Goal: Information Seeking & Learning: Find specific page/section

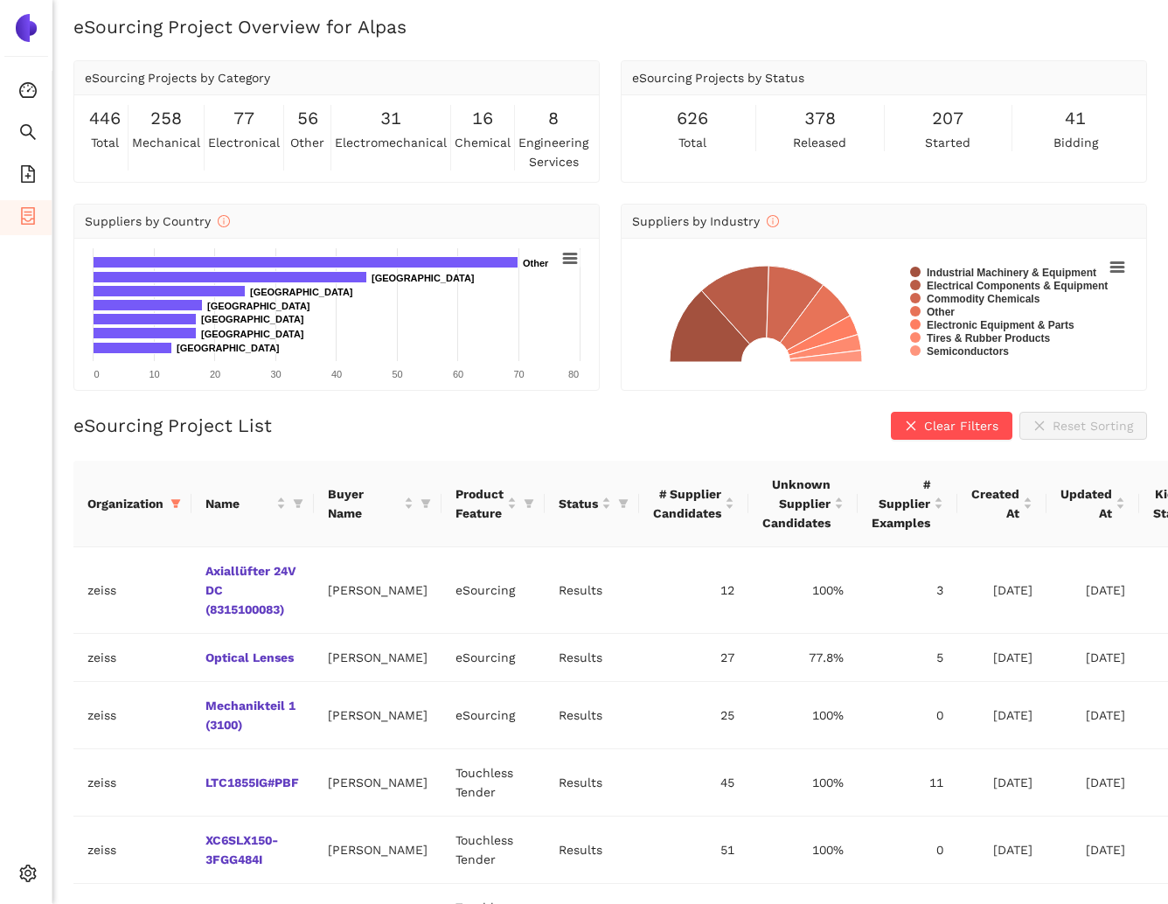
scroll to position [10, 0]
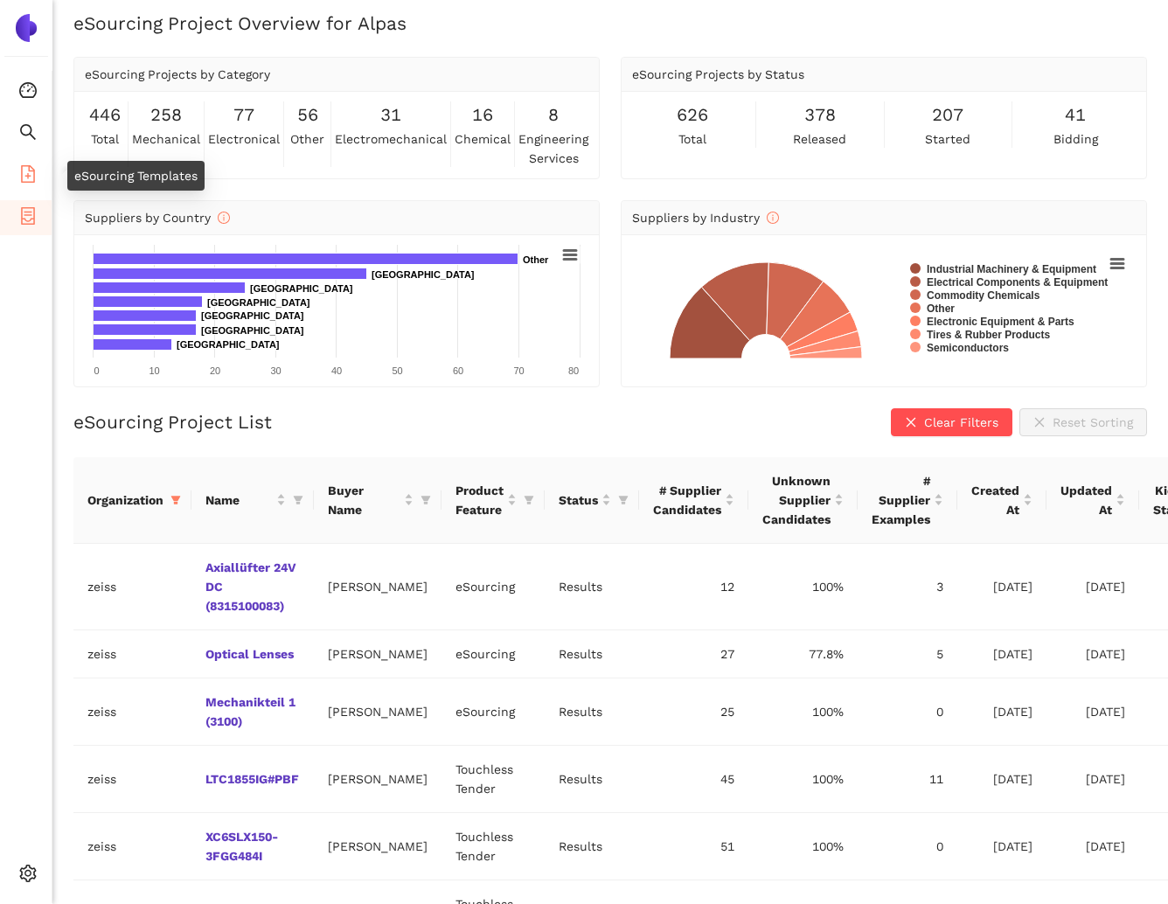
click at [34, 172] on icon "file-add" at bounding box center [27, 173] width 17 height 17
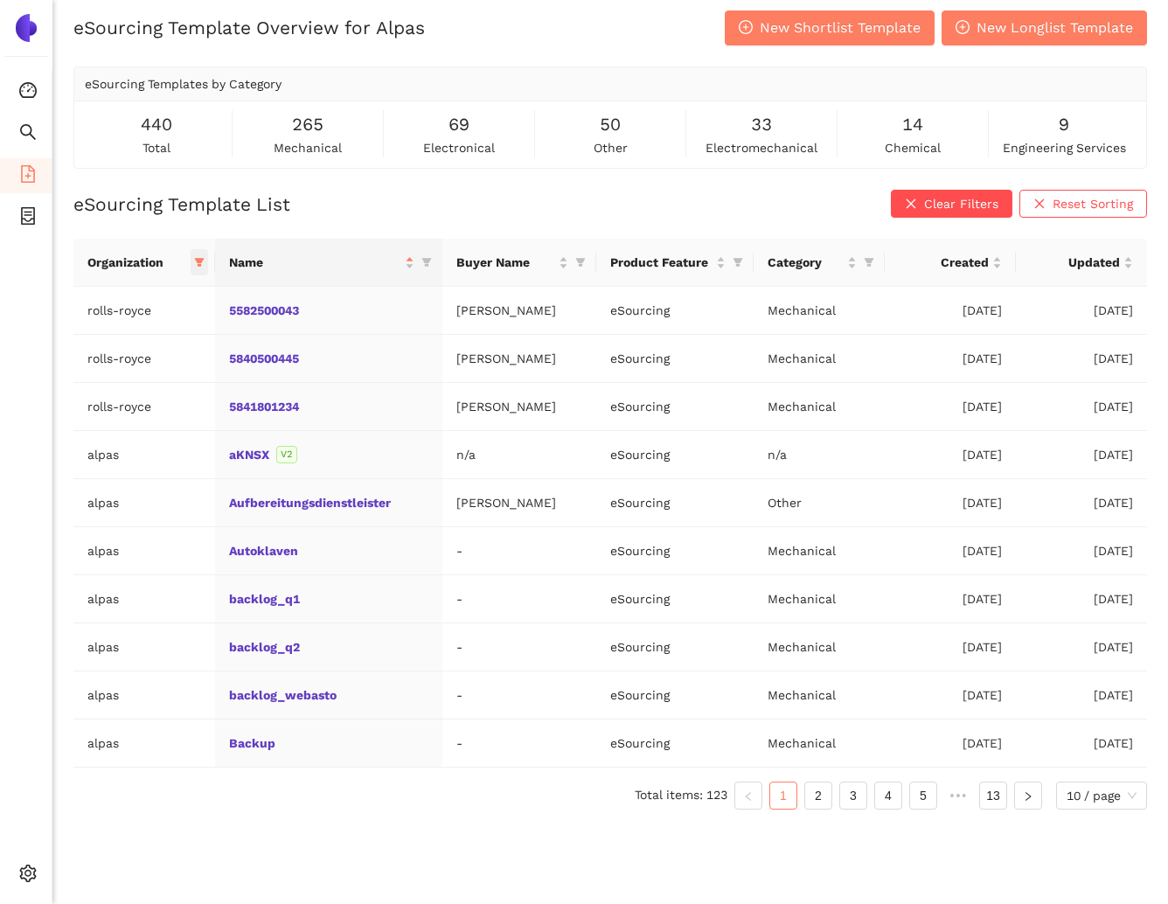
click at [200, 262] on icon "filter" at bounding box center [199, 263] width 10 height 9
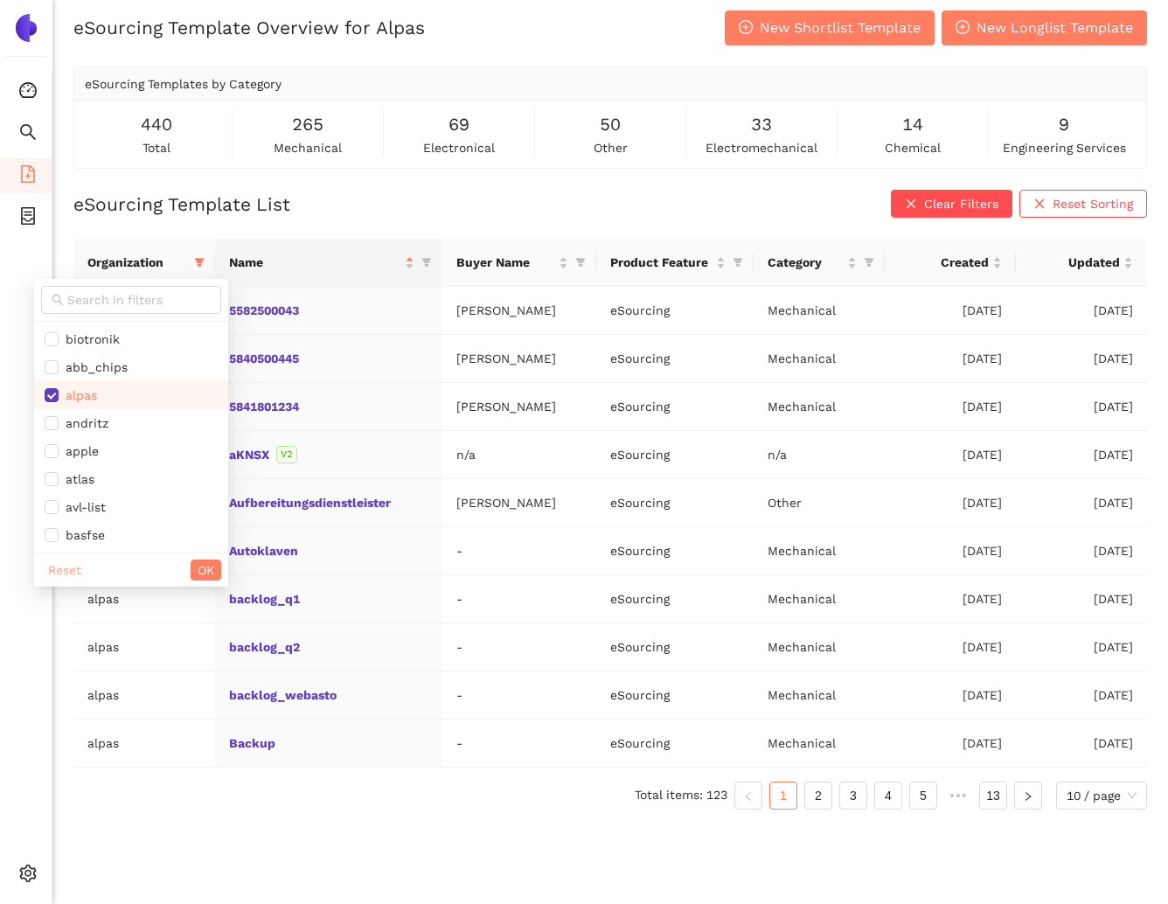
click at [67, 577] on span "Reset" at bounding box center [64, 569] width 33 height 19
checkbox input "false"
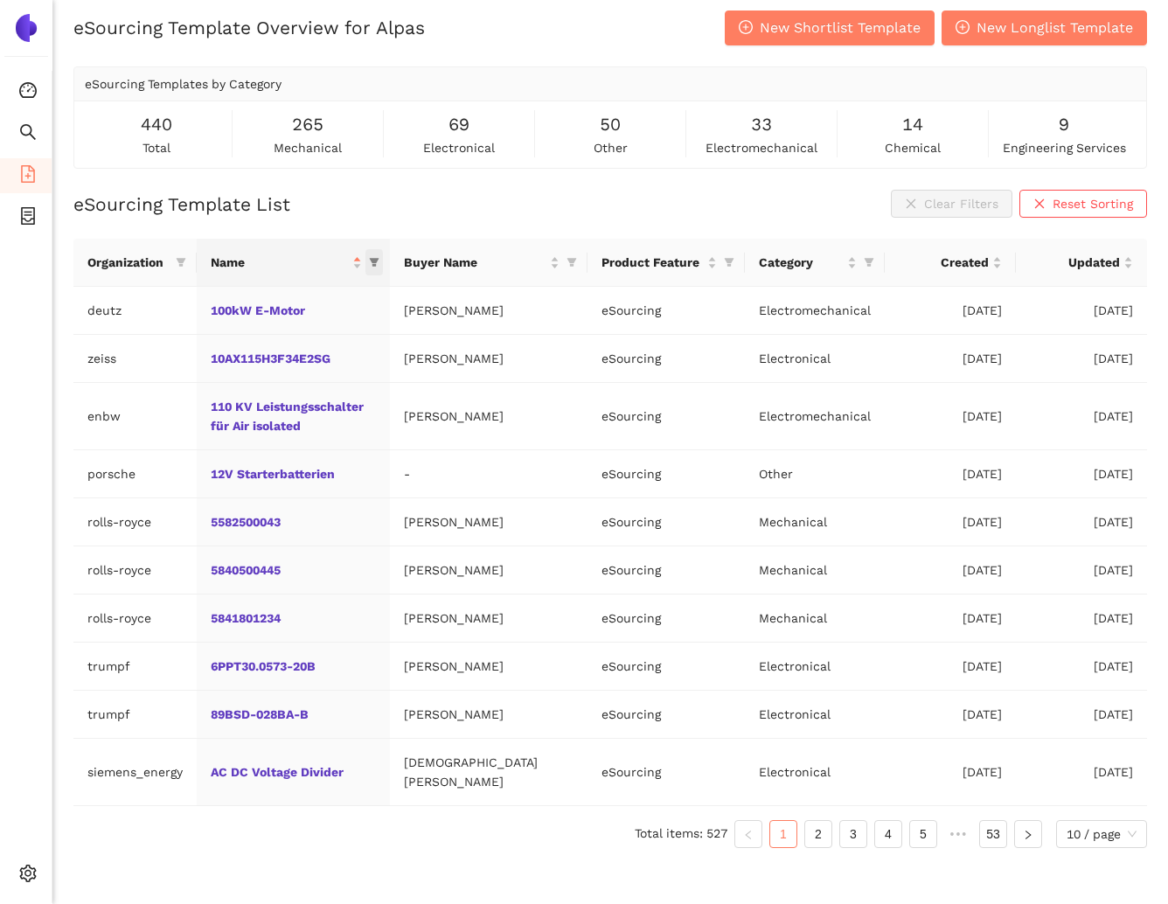
click at [376, 261] on div "Name" at bounding box center [293, 262] width 165 height 19
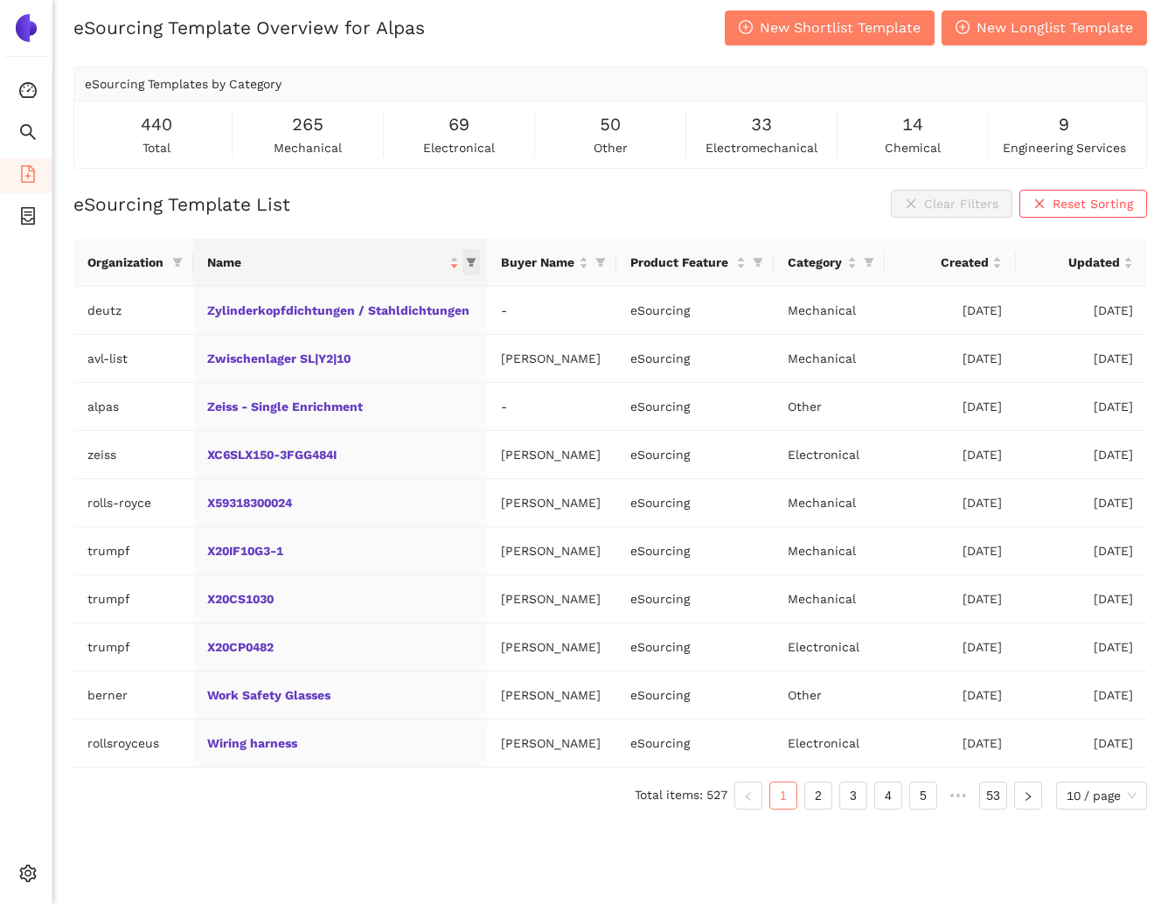
click at [466, 261] on icon "filter" at bounding box center [471, 263] width 10 height 9
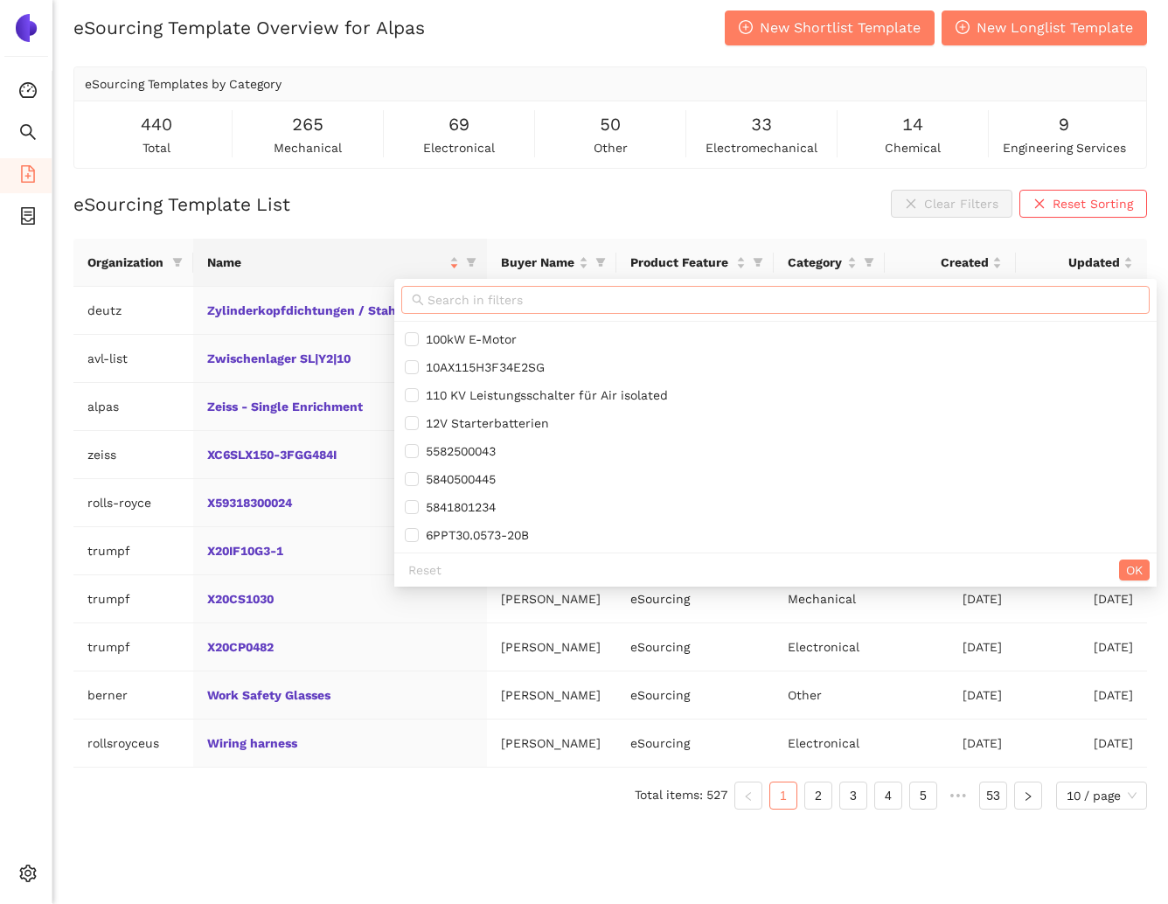
click at [450, 302] on input "text" at bounding box center [783, 299] width 712 height 19
paste input "c_odbfgj"
type input "c_odbfgj"
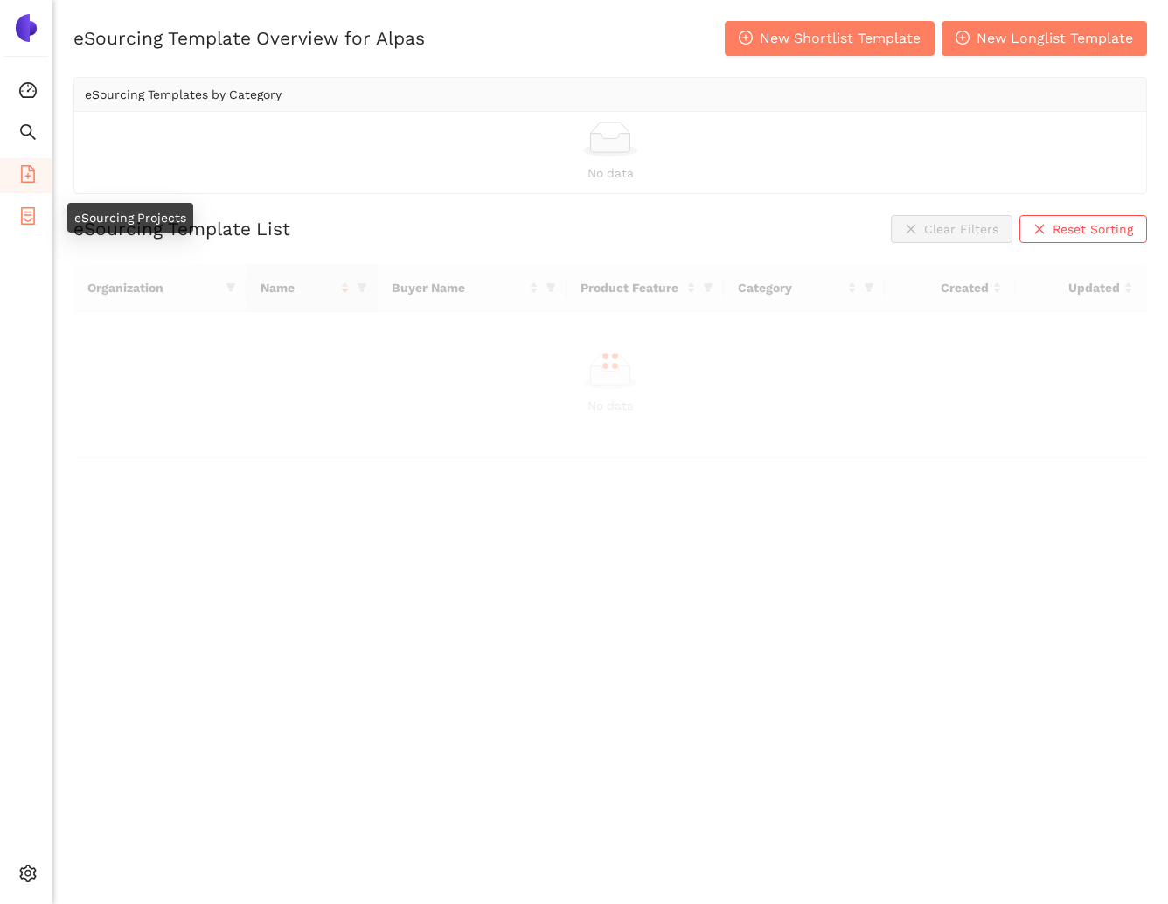
click at [29, 224] on span "container" at bounding box center [27, 218] width 17 height 35
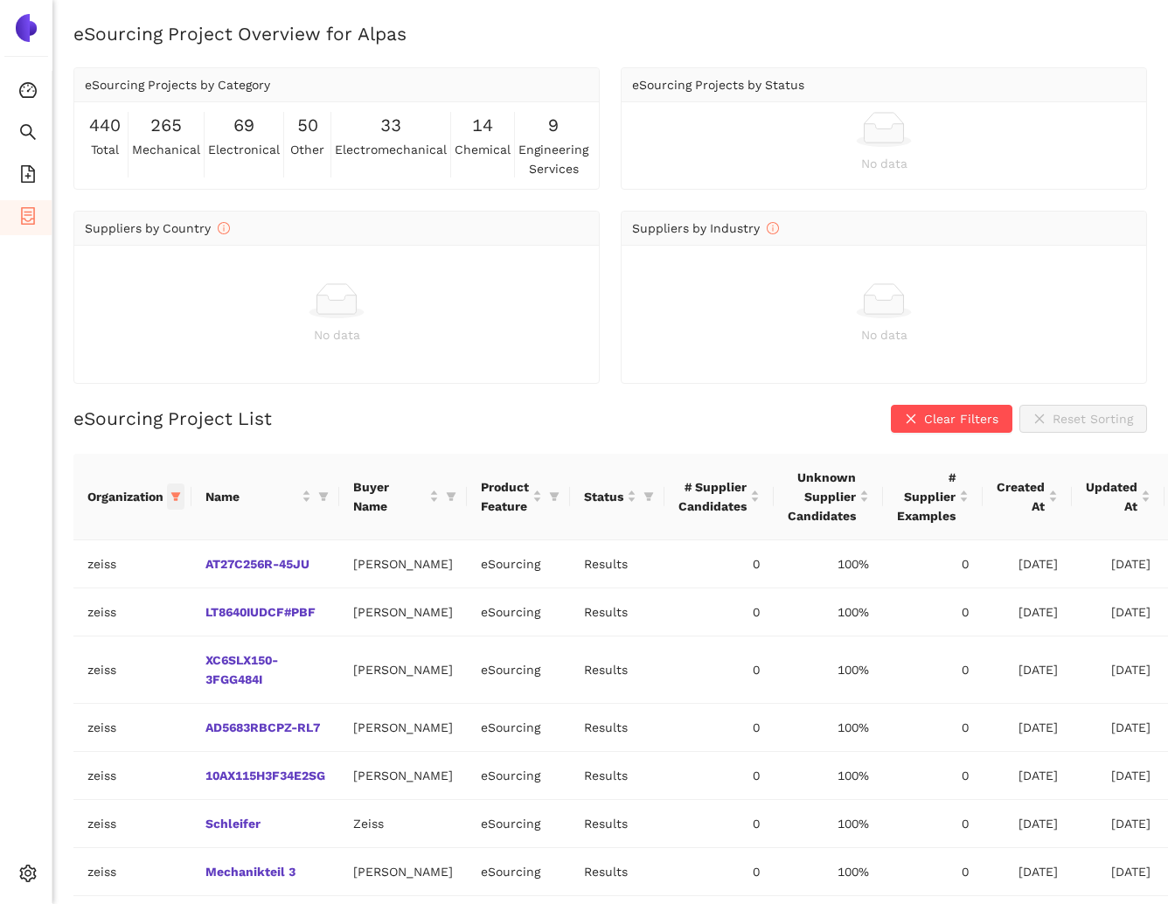
click at [178, 500] on icon "filter" at bounding box center [175, 496] width 10 height 10
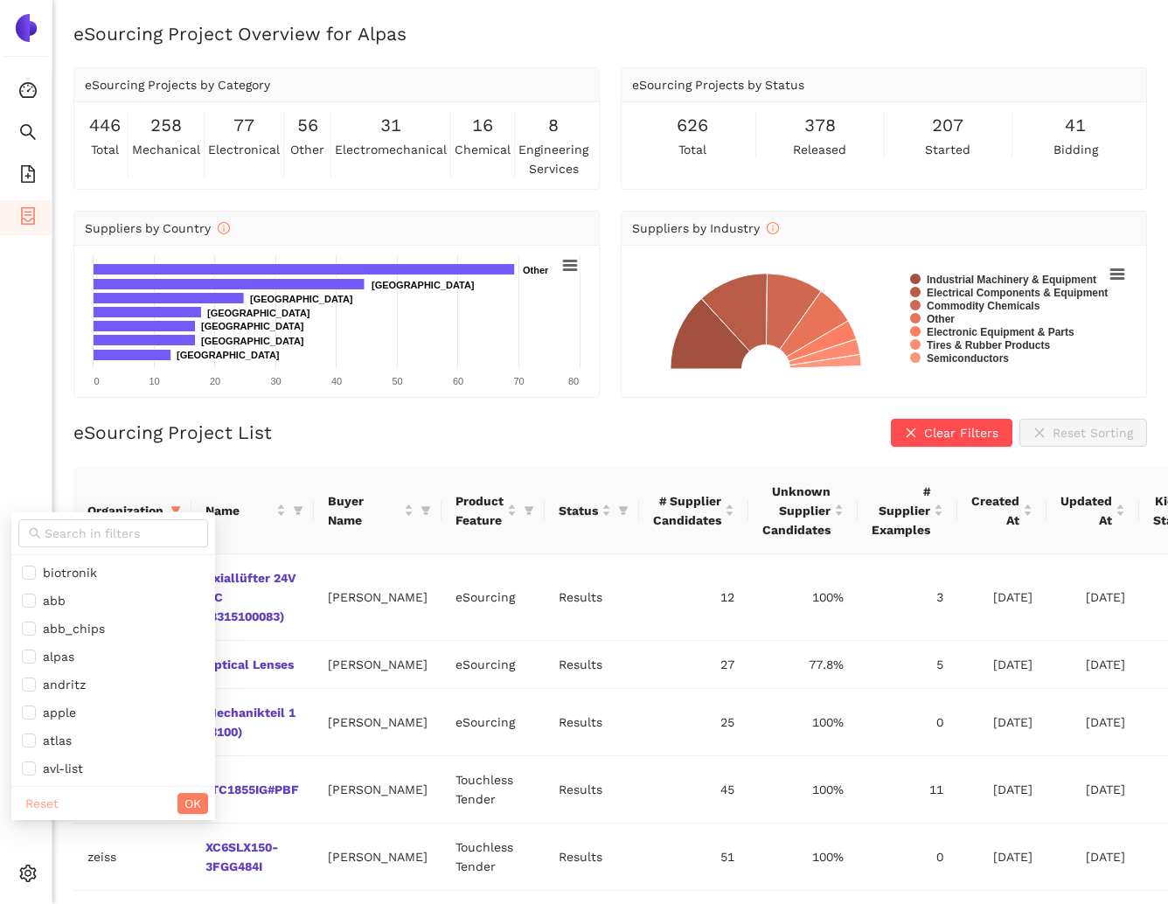
click at [47, 802] on span "Reset" at bounding box center [41, 803] width 33 height 19
checkbox input "false"
click at [303, 508] on icon "filter" at bounding box center [298, 510] width 10 height 10
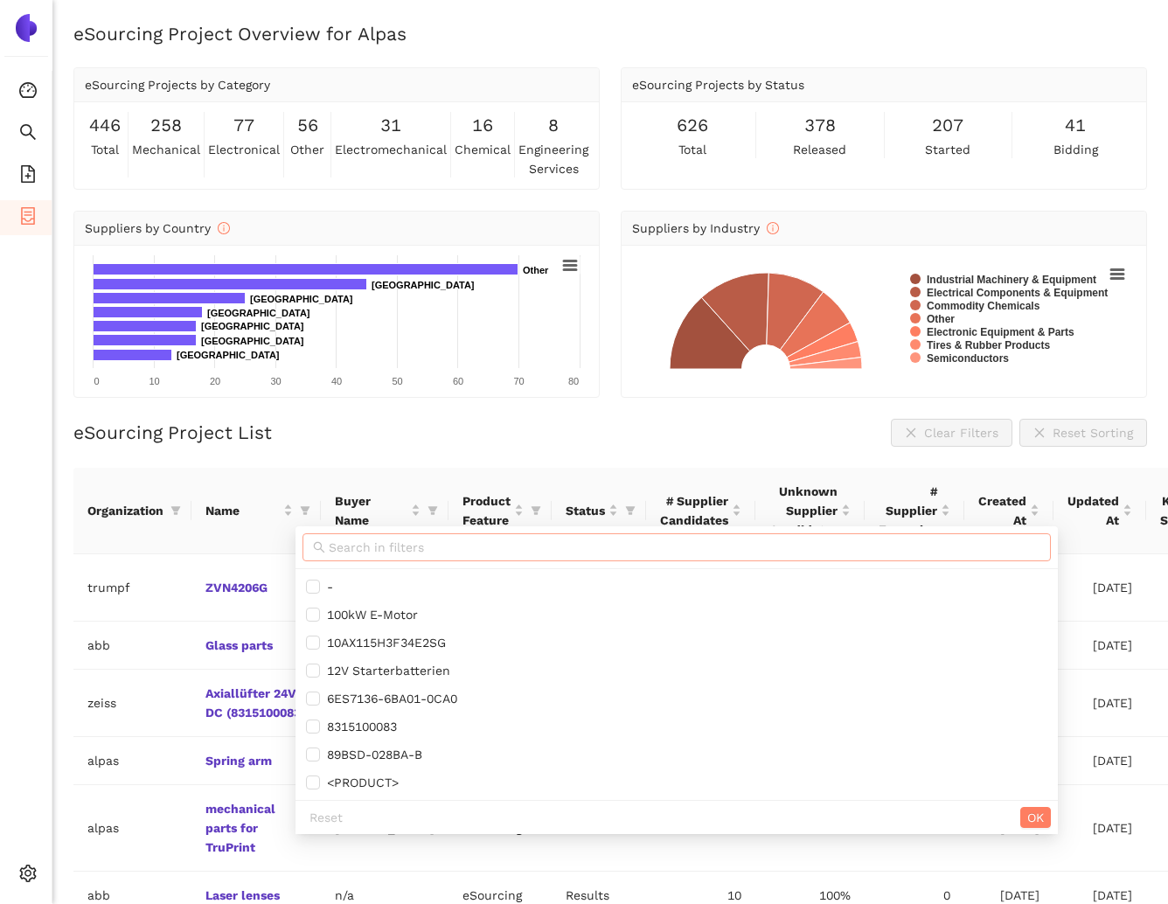
click at [334, 543] on input "text" at bounding box center [685, 547] width 712 height 19
paste input "c_odbfgj"
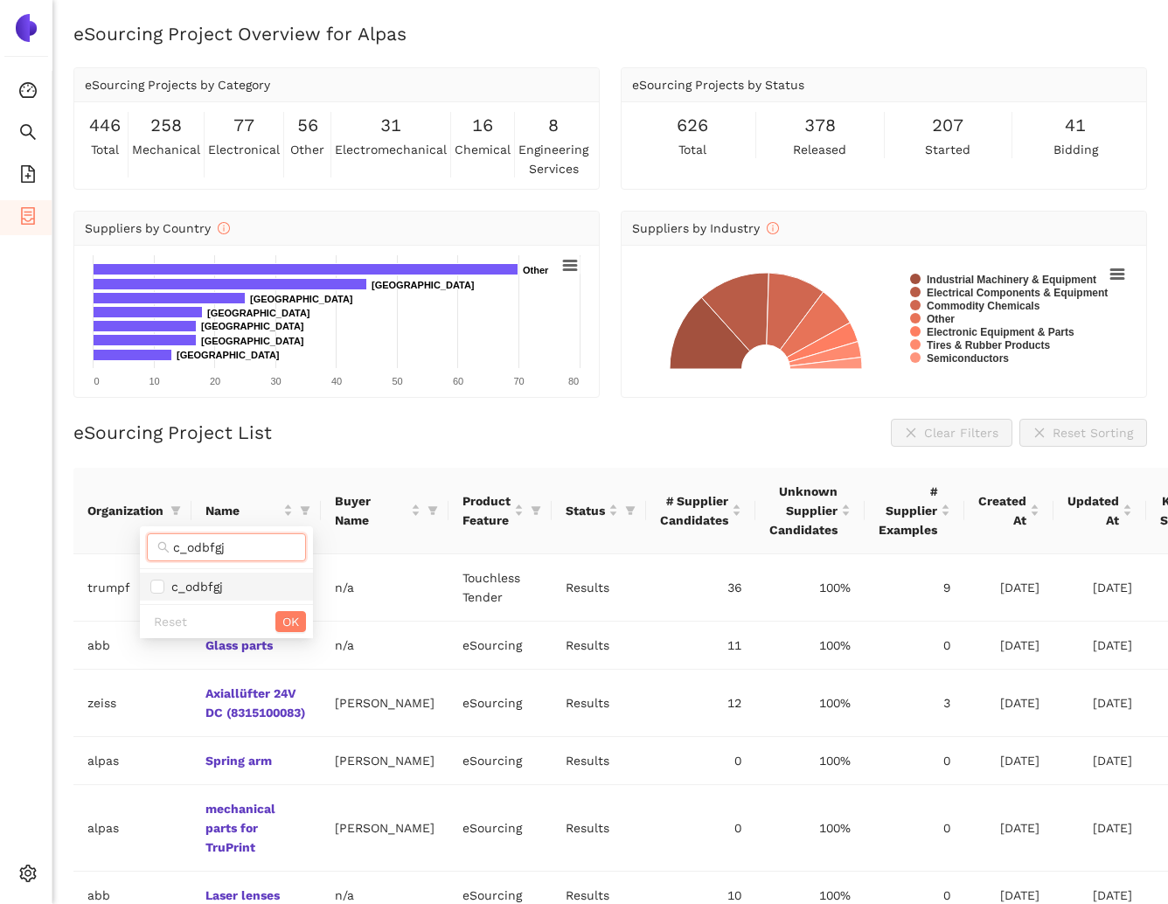
type input "c_odbfgj"
click at [225, 590] on span "c_odbfgj" at bounding box center [226, 586] width 152 height 19
checkbox input "true"
click at [293, 618] on span "OK" at bounding box center [290, 621] width 17 height 19
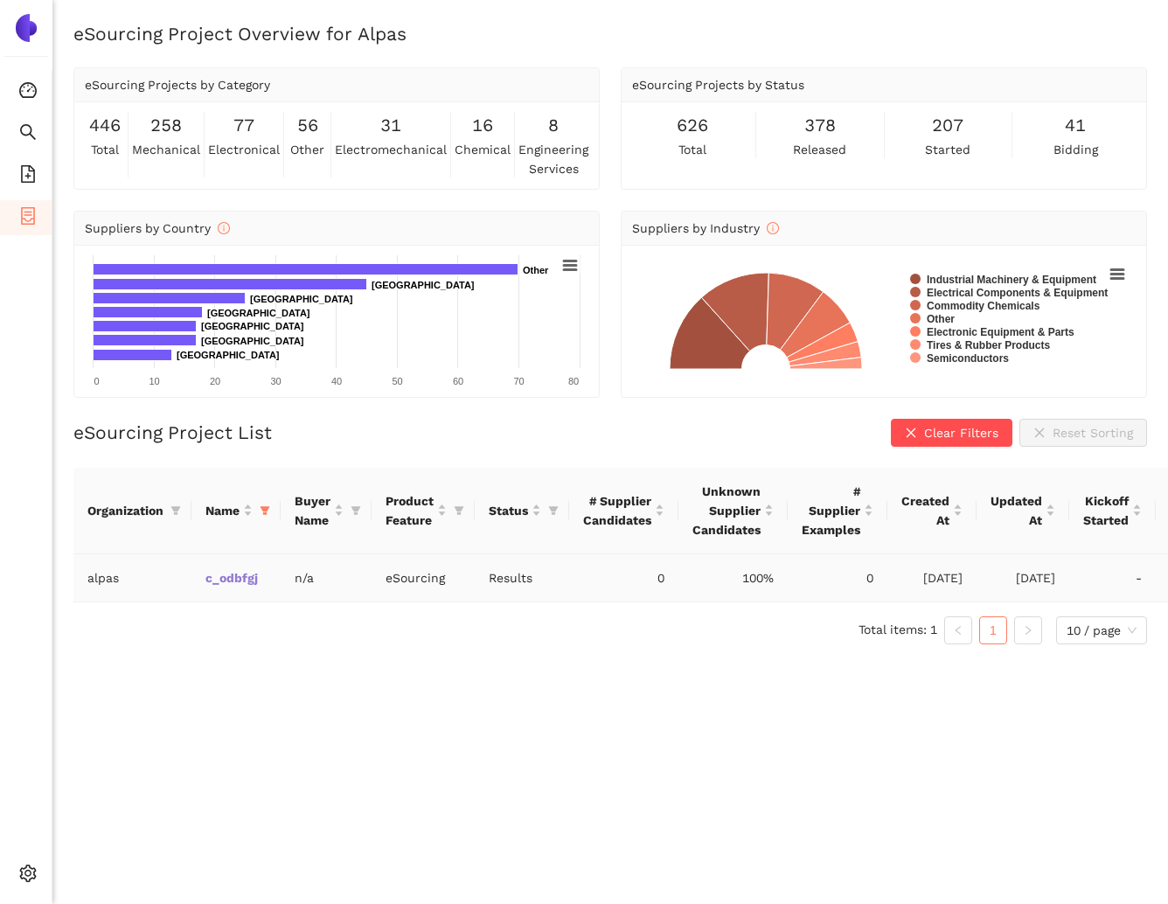
click at [0, 0] on link "c_odbfgj" at bounding box center [0, 0] width 0 height 0
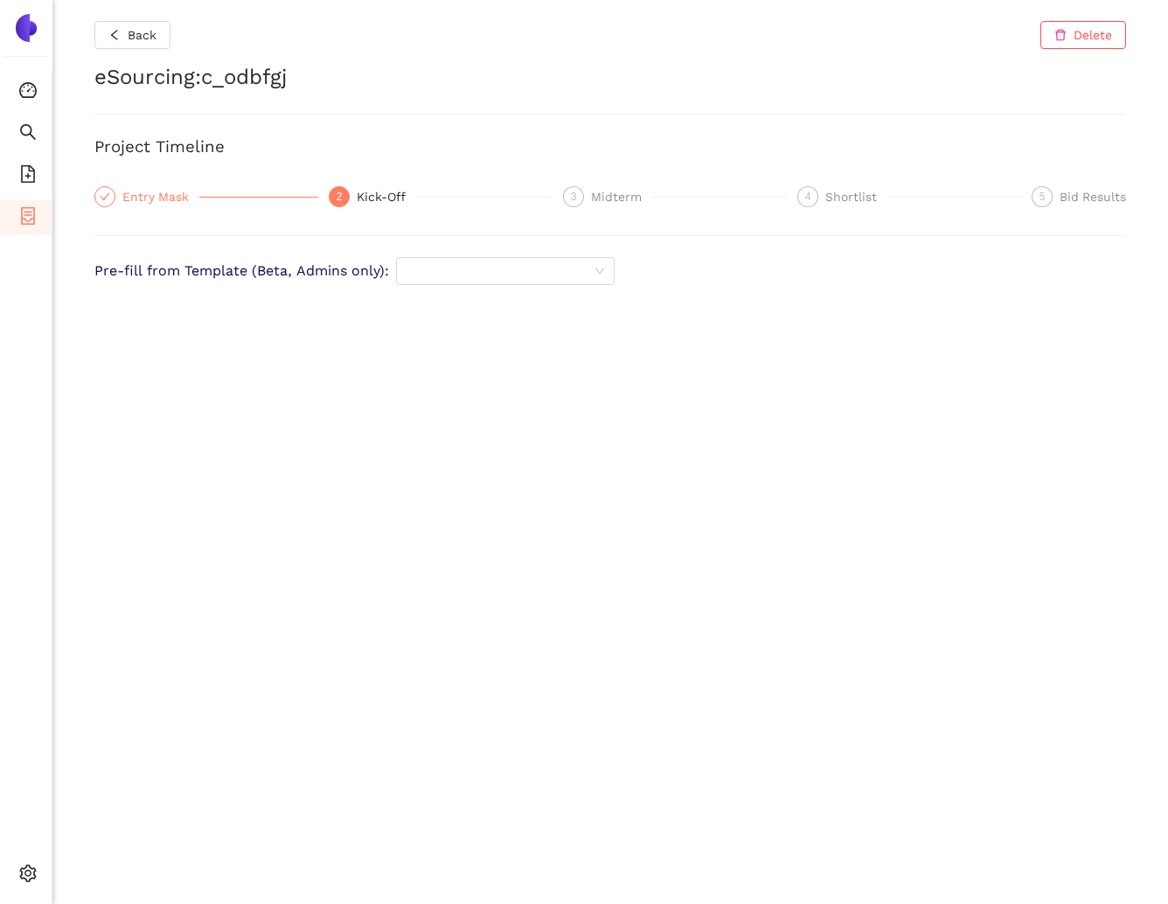
click at [156, 194] on div "Entry Mask" at bounding box center [160, 196] width 77 height 21
click at [360, 199] on div "Kick-Off" at bounding box center [386, 196] width 59 height 21
click at [146, 188] on div "Entry Mask" at bounding box center [160, 196] width 77 height 21
click at [345, 189] on div "2" at bounding box center [339, 196] width 21 height 21
click at [105, 191] on span at bounding box center [105, 197] width 10 height 12
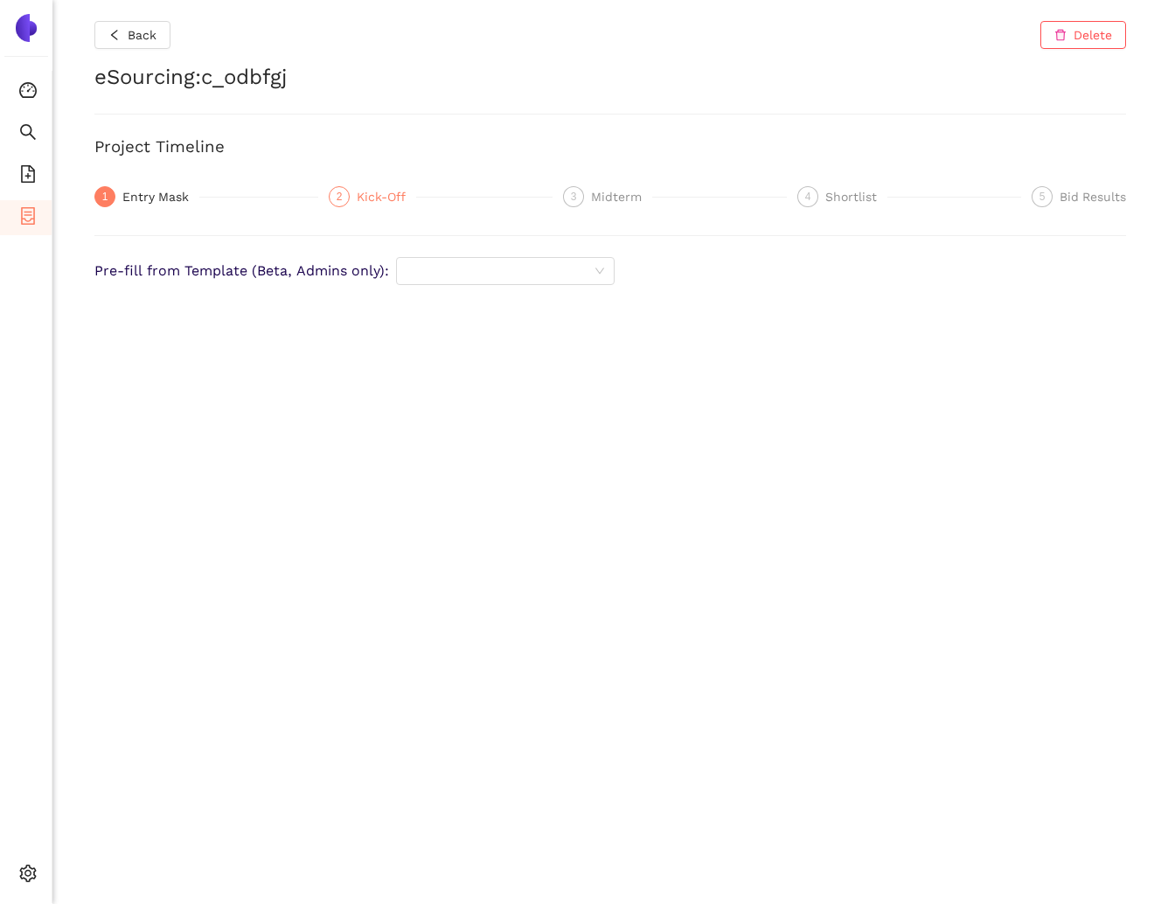
click at [340, 191] on span "2" at bounding box center [340, 197] width 6 height 12
click at [142, 189] on div "Entry Mask" at bounding box center [160, 196] width 77 height 21
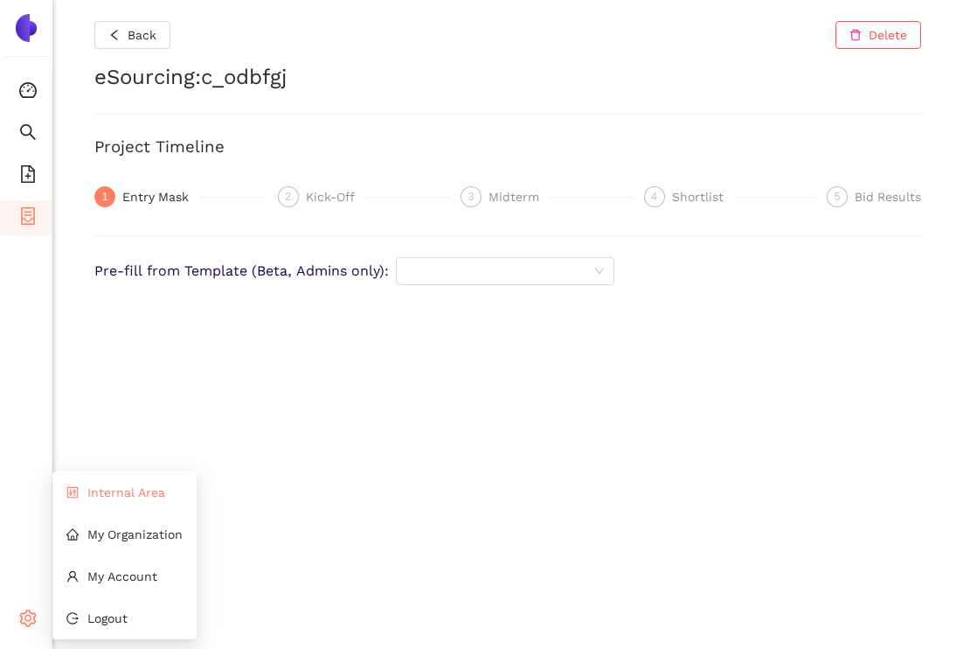
click at [115, 499] on li "Internal Area" at bounding box center [124, 492] width 144 height 35
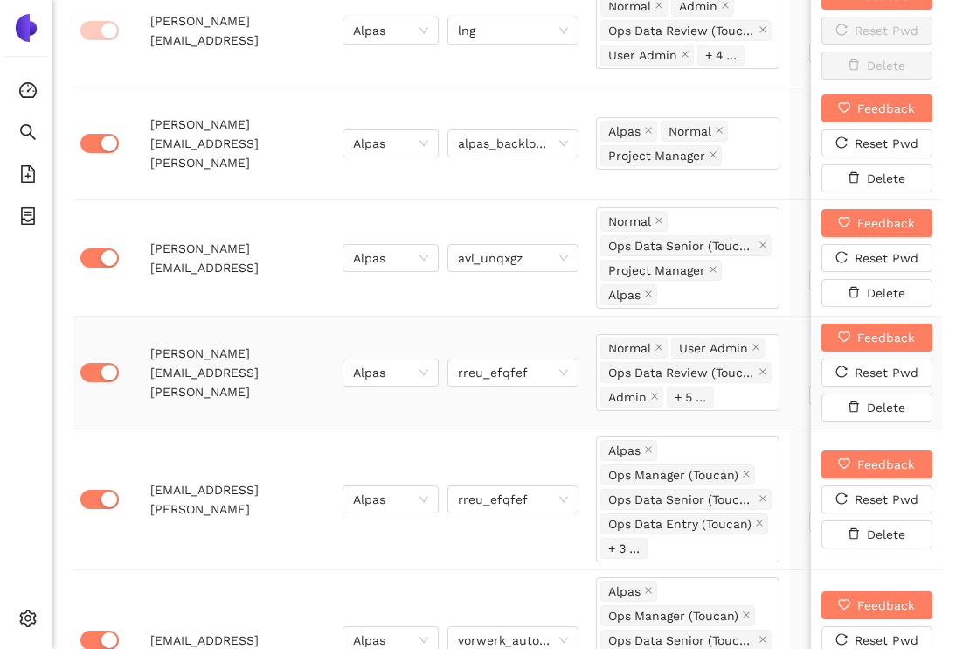
scroll to position [1046, 0]
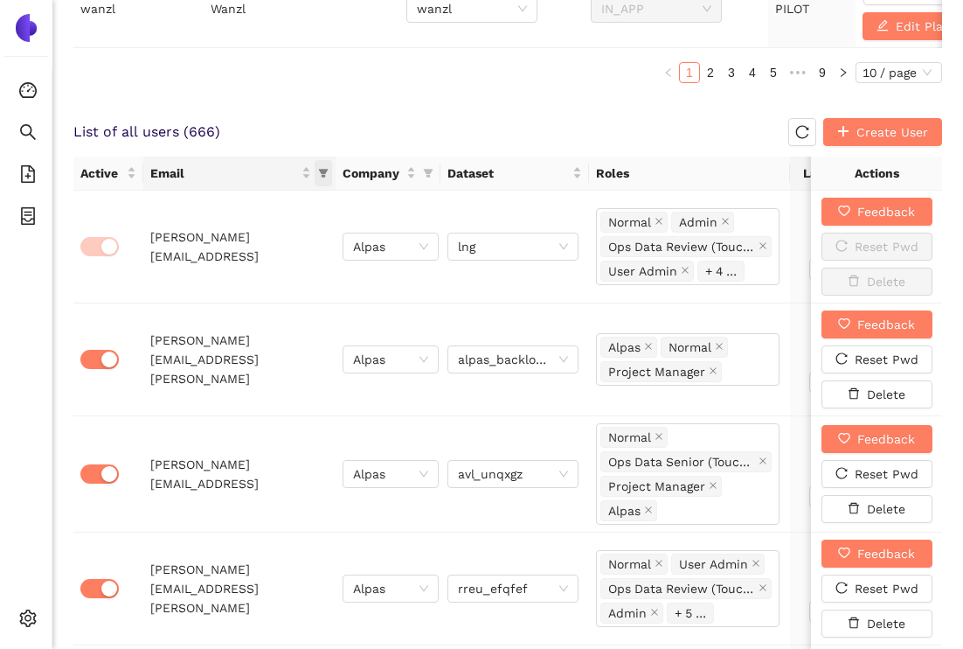
click at [324, 163] on span "this column's title is Email,this column is sortable" at bounding box center [323, 173] width 17 height 26
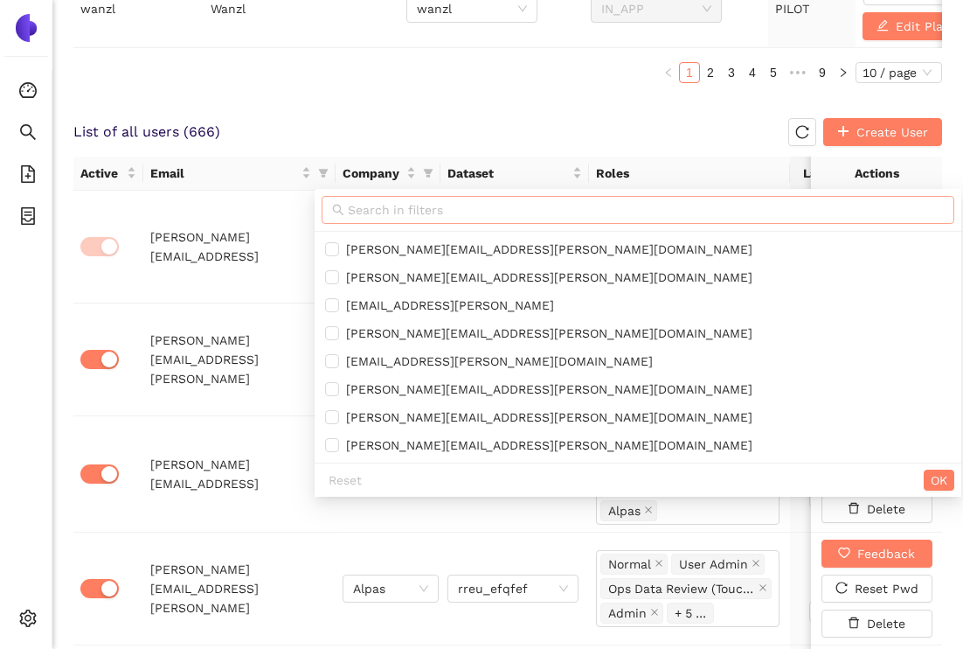
click at [361, 204] on input "text" at bounding box center [646, 209] width 596 height 19
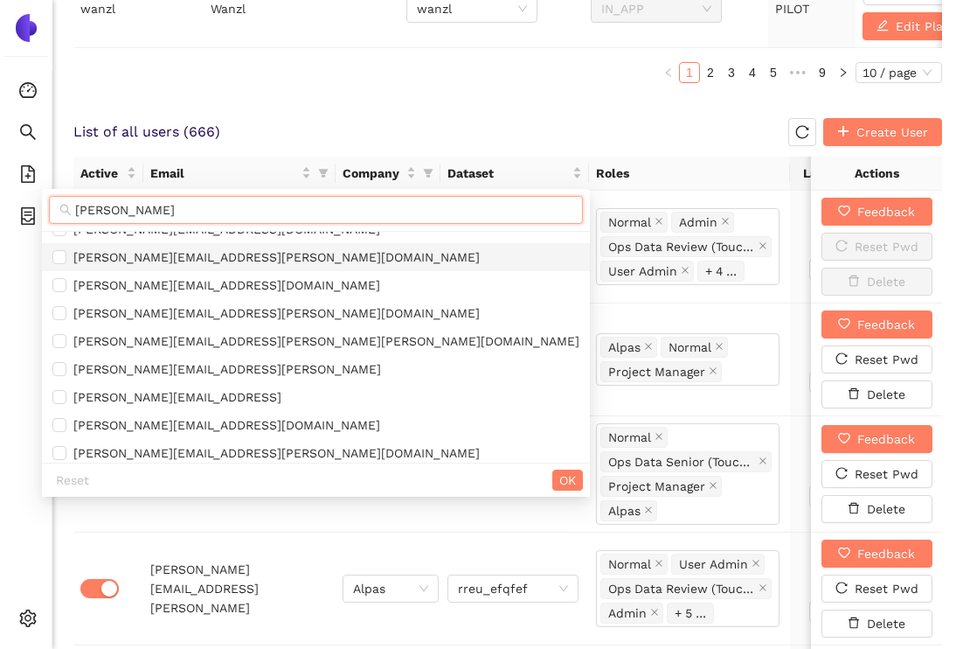
scroll to position [117, 0]
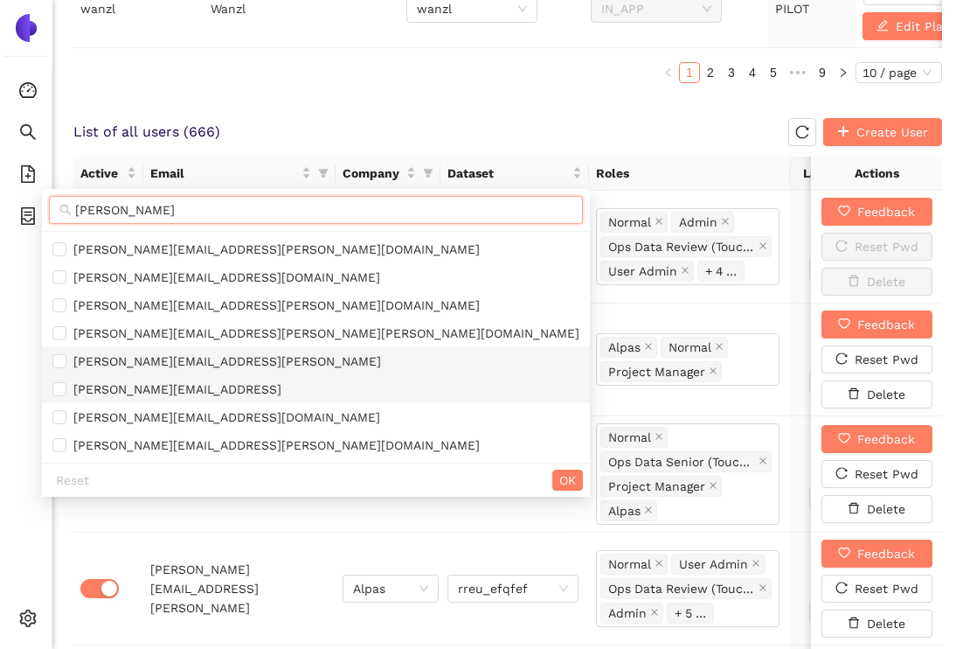
type input "[PERSON_NAME]"
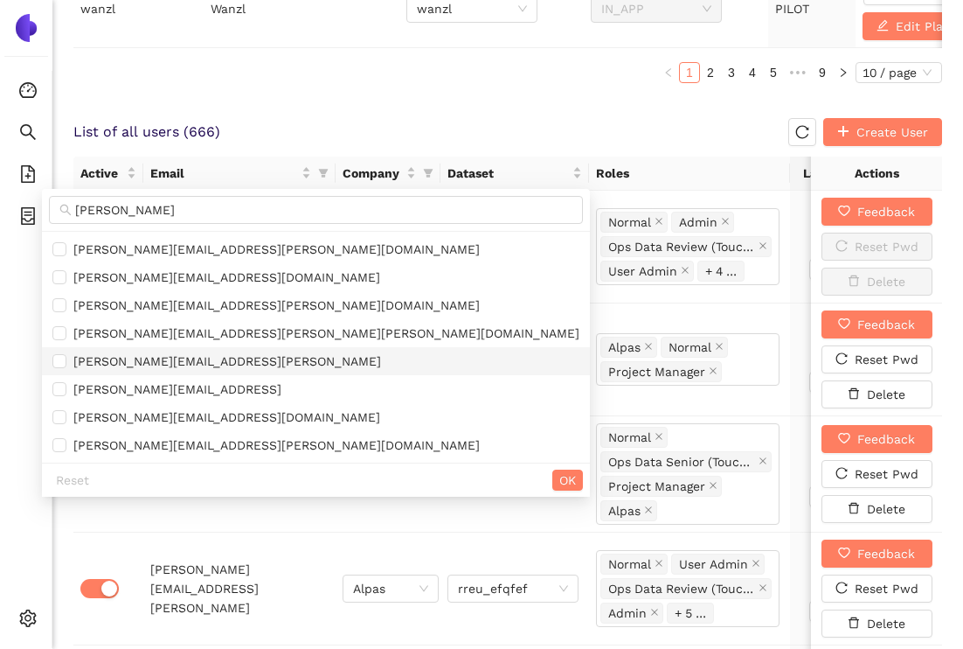
click at [208, 367] on span "[PERSON_NAME][EMAIL_ADDRESS][PERSON_NAME]" at bounding box center [315, 360] width 527 height 19
checkbox input "true"
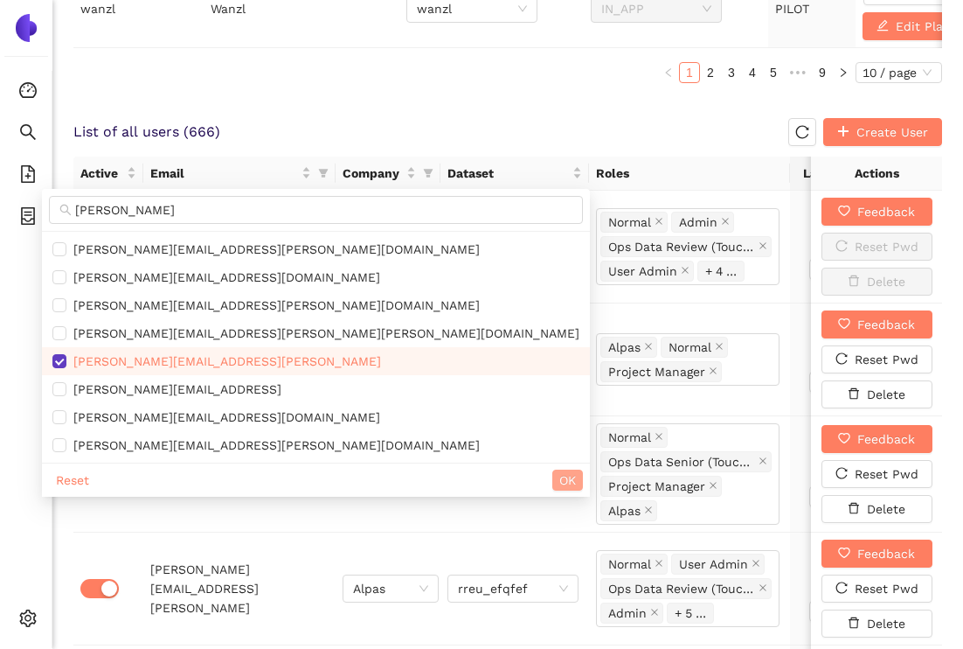
click at [560, 483] on span "OK" at bounding box center [568, 479] width 17 height 19
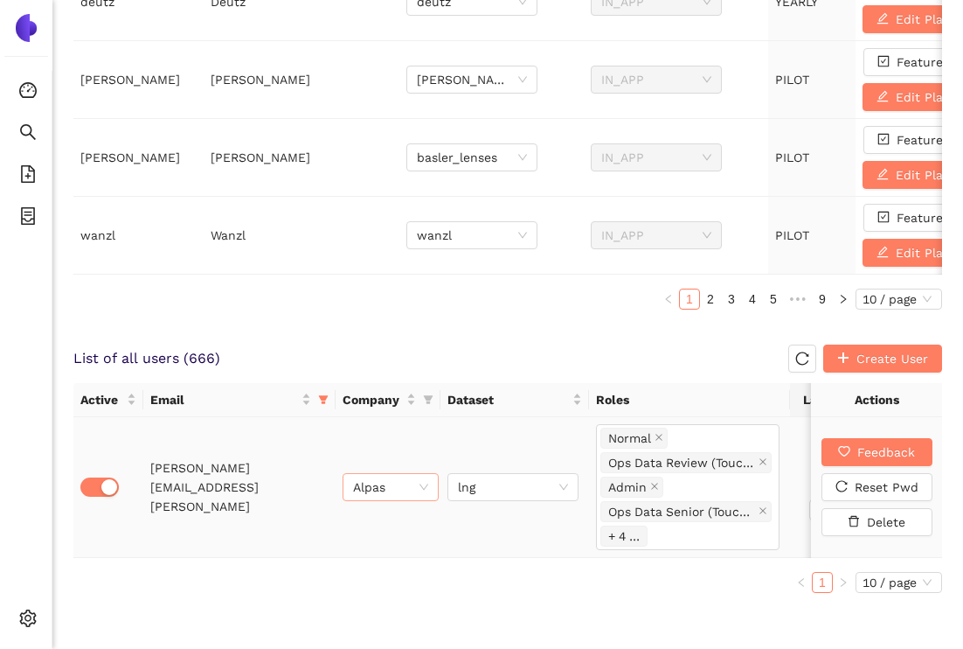
scroll to position [819, 0]
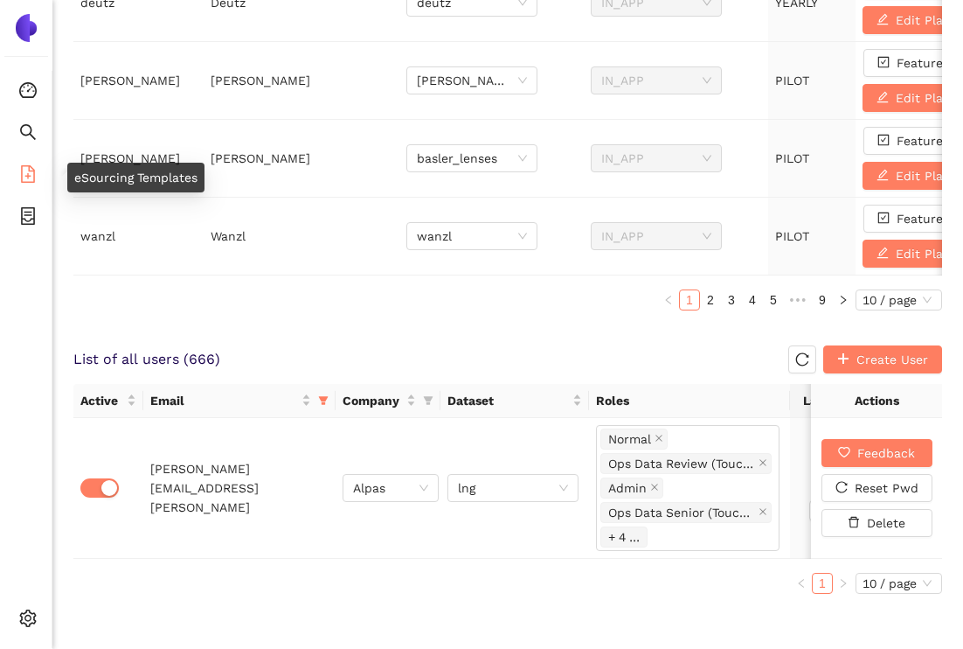
click at [36, 170] on icon "file-add" at bounding box center [27, 173] width 17 height 17
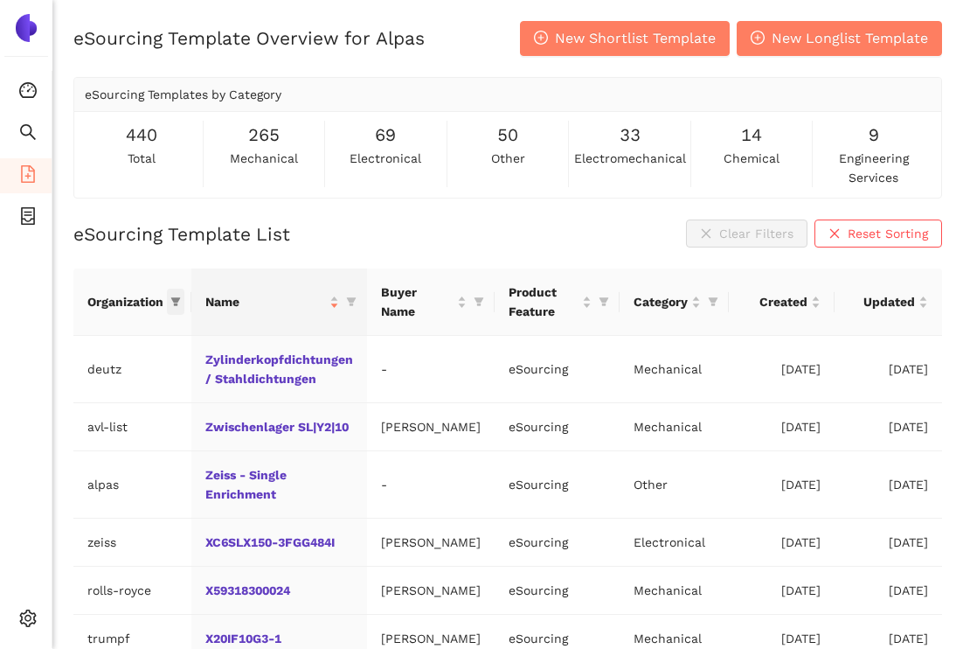
click at [181, 300] on span at bounding box center [175, 301] width 17 height 26
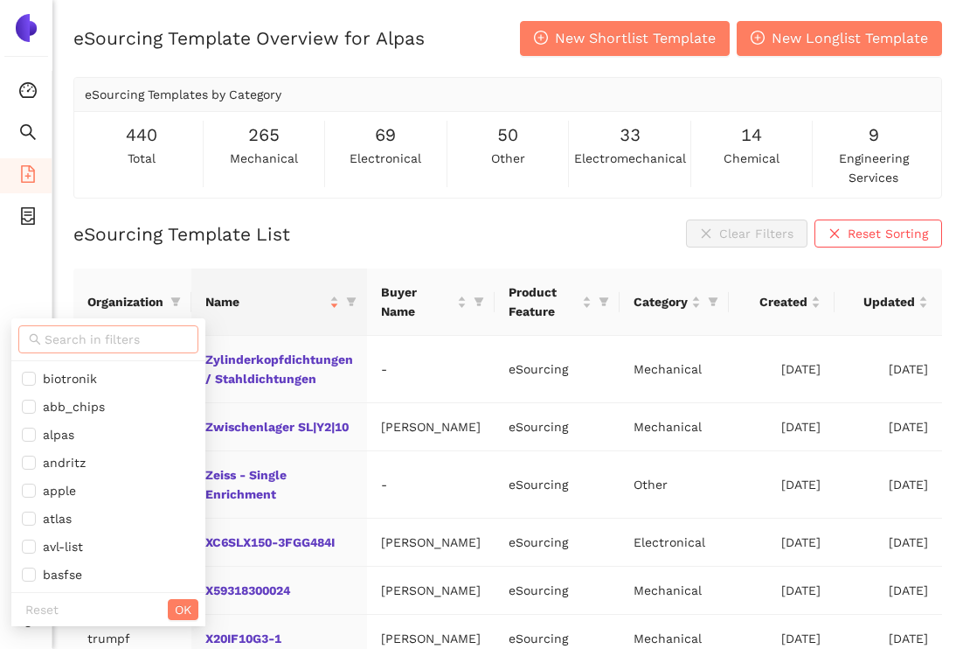
click at [143, 337] on input "text" at bounding box center [116, 339] width 143 height 19
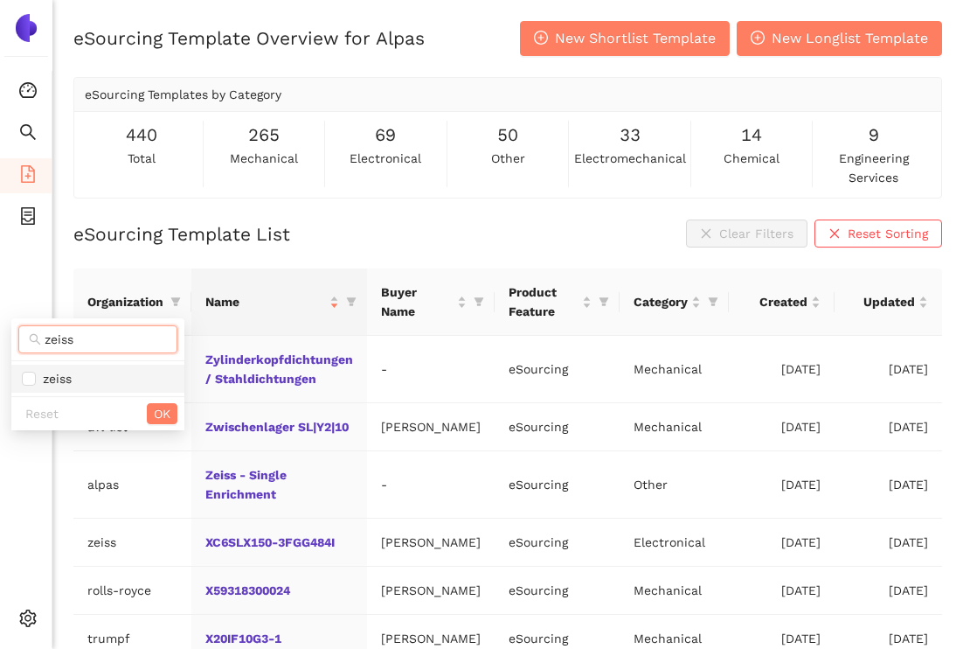
type input "zeiss"
click at [129, 377] on span "zeiss" at bounding box center [98, 378] width 152 height 19
checkbox input "true"
click at [154, 410] on span "OK" at bounding box center [162, 413] width 17 height 19
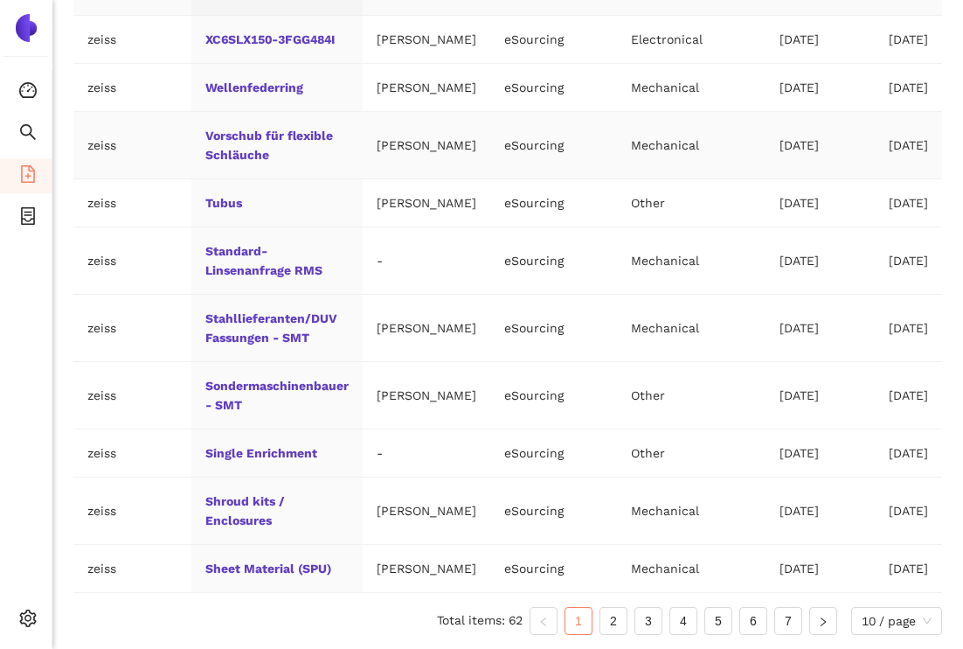
scroll to position [397, 0]
click at [866, 621] on span "10 / page" at bounding box center [897, 621] width 70 height 26
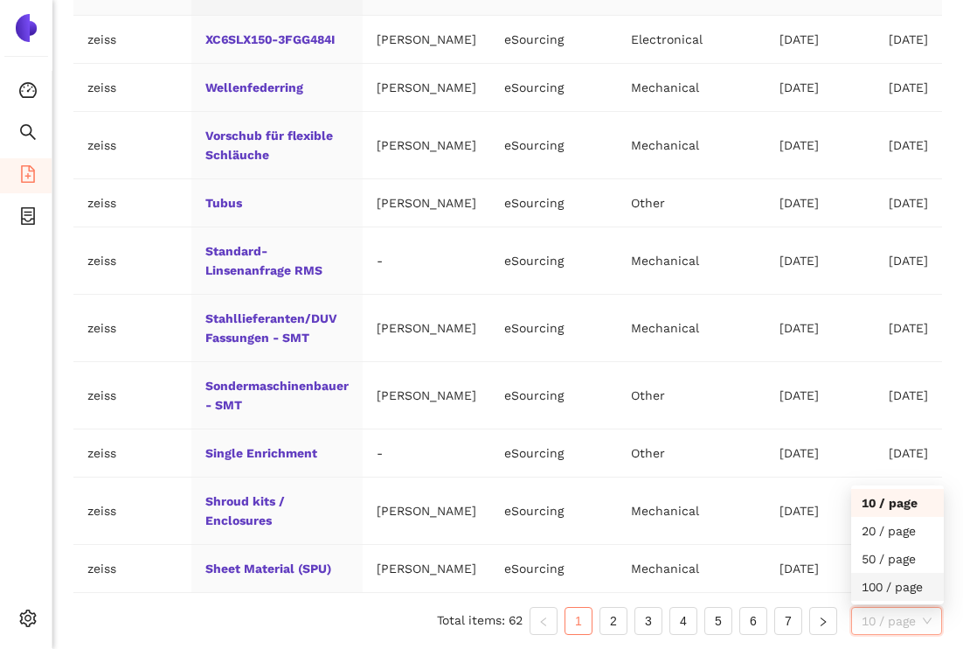
click at [875, 592] on div "100 / page" at bounding box center [898, 586] width 72 height 19
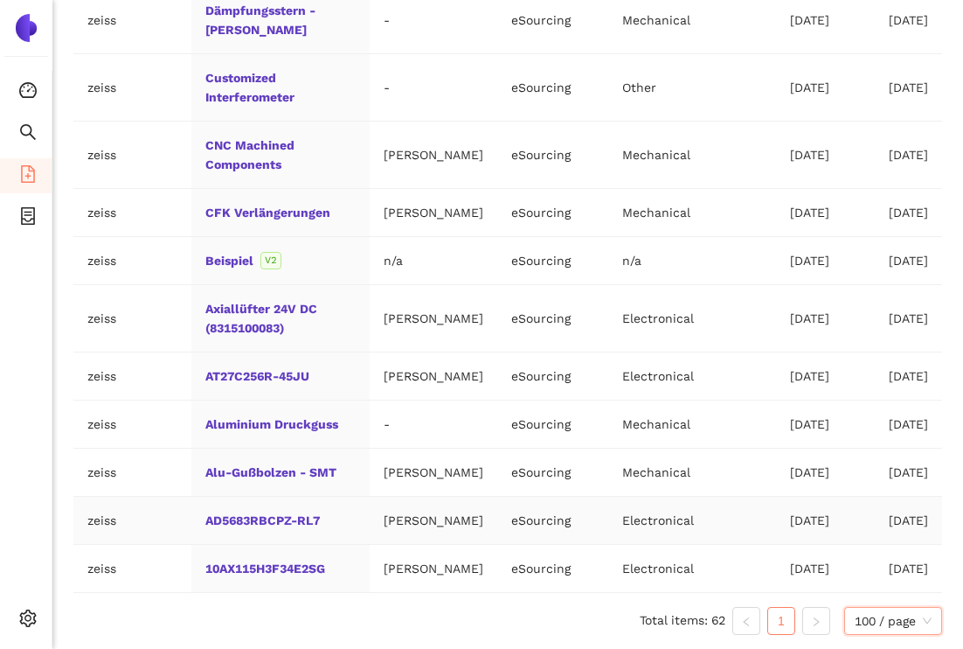
scroll to position [3628, 0]
click at [0, 0] on link "Beispiel" at bounding box center [0, 0] width 0 height 0
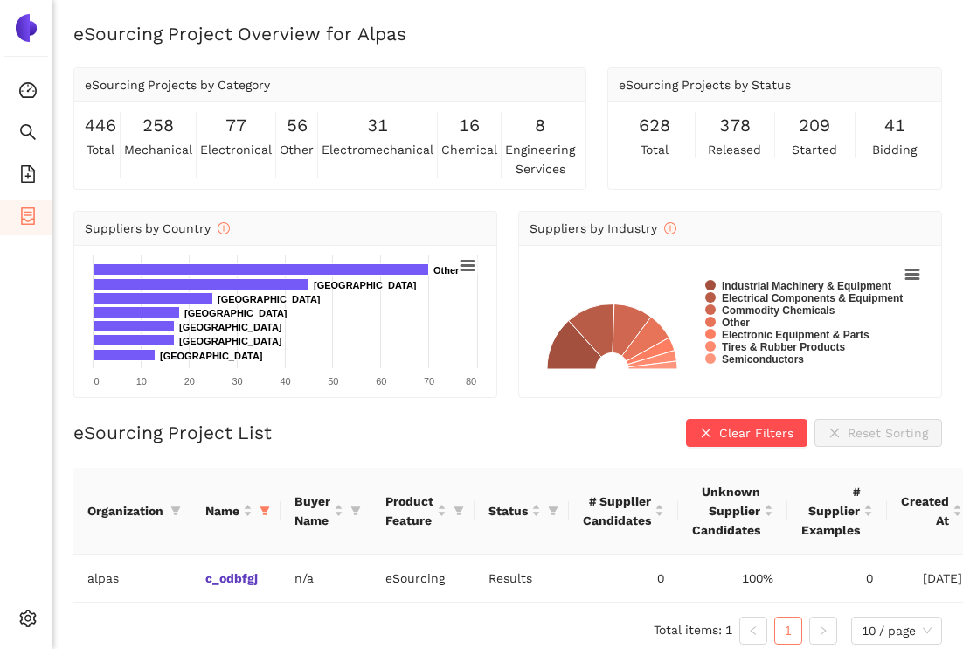
click at [365, 427] on div "eSourcing Project List Clear Filters Reset Sorting" at bounding box center [507, 433] width 869 height 28
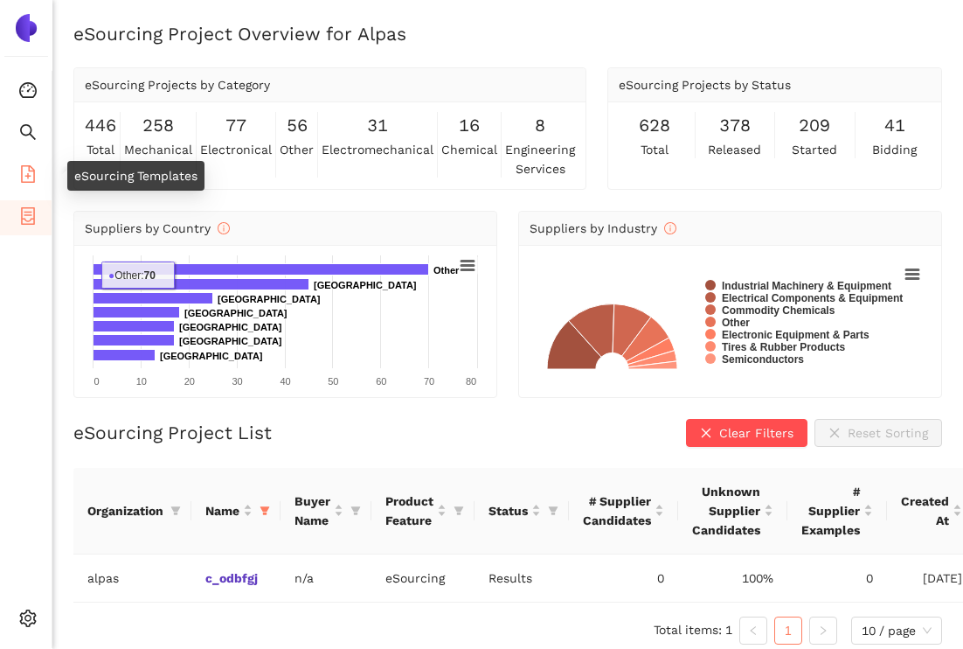
click at [19, 173] on icon "file-add" at bounding box center [27, 173] width 17 height 17
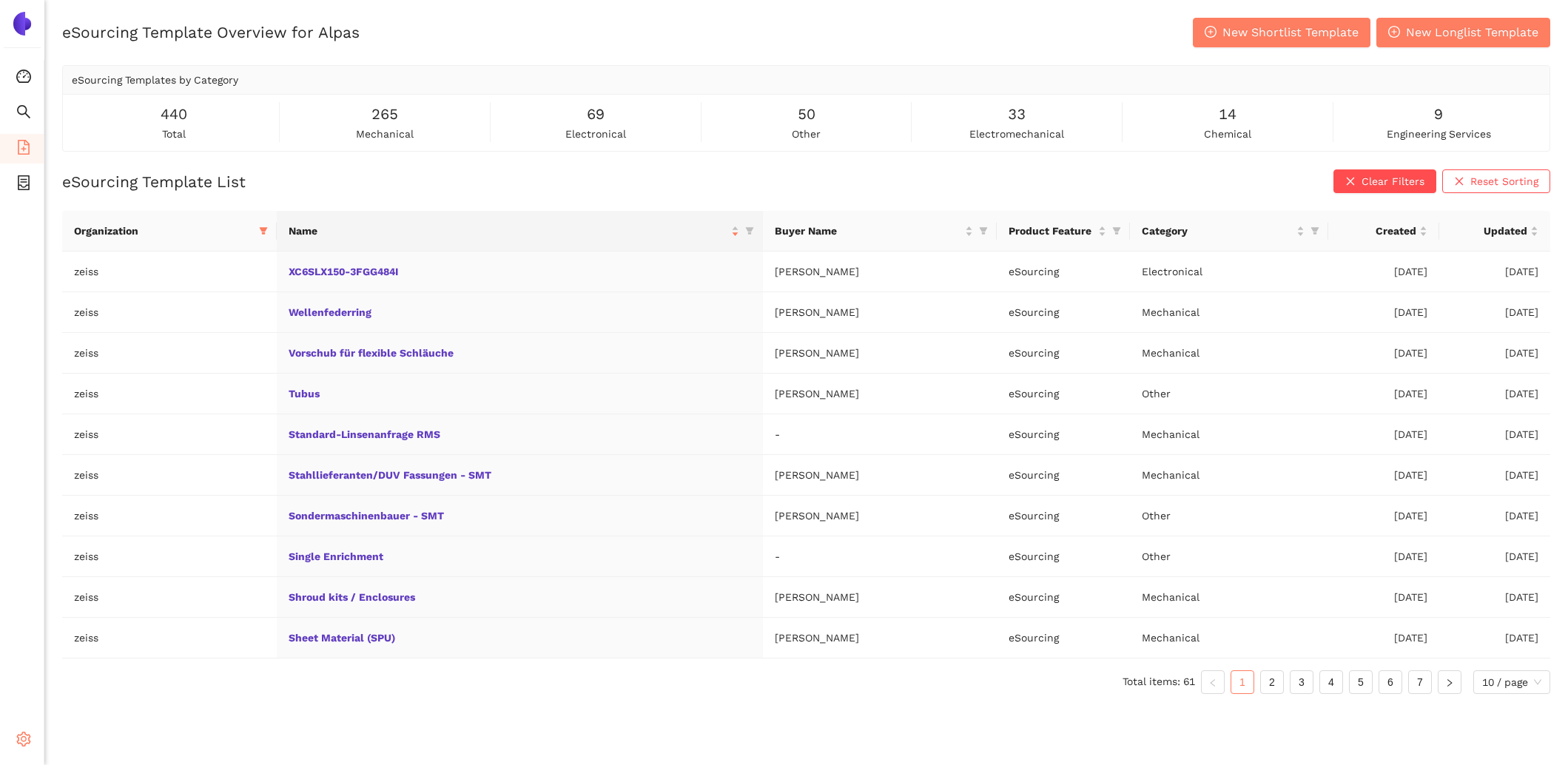
click at [19, 548] on span "setting" at bounding box center [23, 740] width 14 height 30
click at [71, 548] on li "Internal Area" at bounding box center [105, 632] width 122 height 30
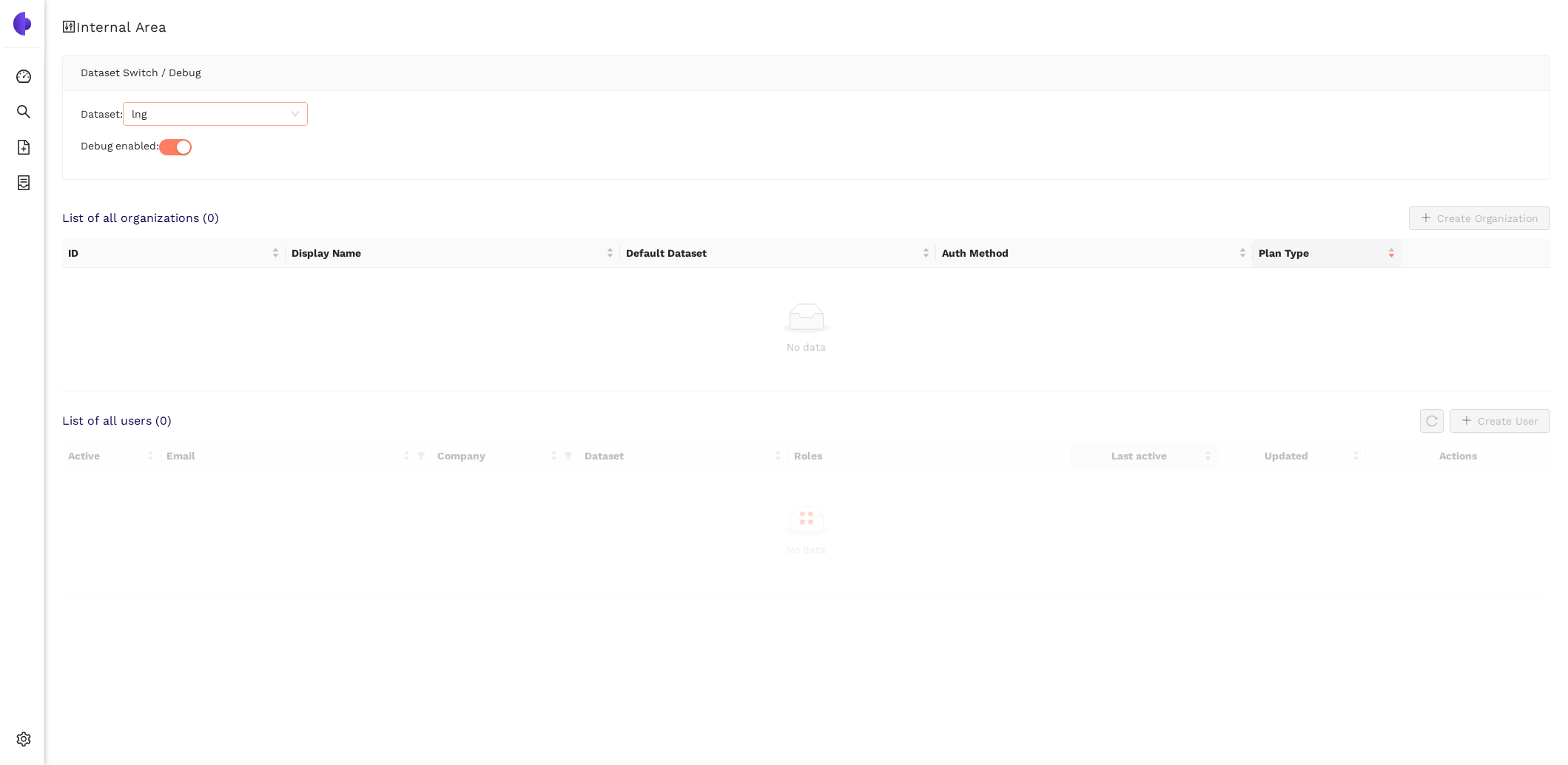
click at [213, 118] on span "lng" at bounding box center [216, 114] width 168 height 22
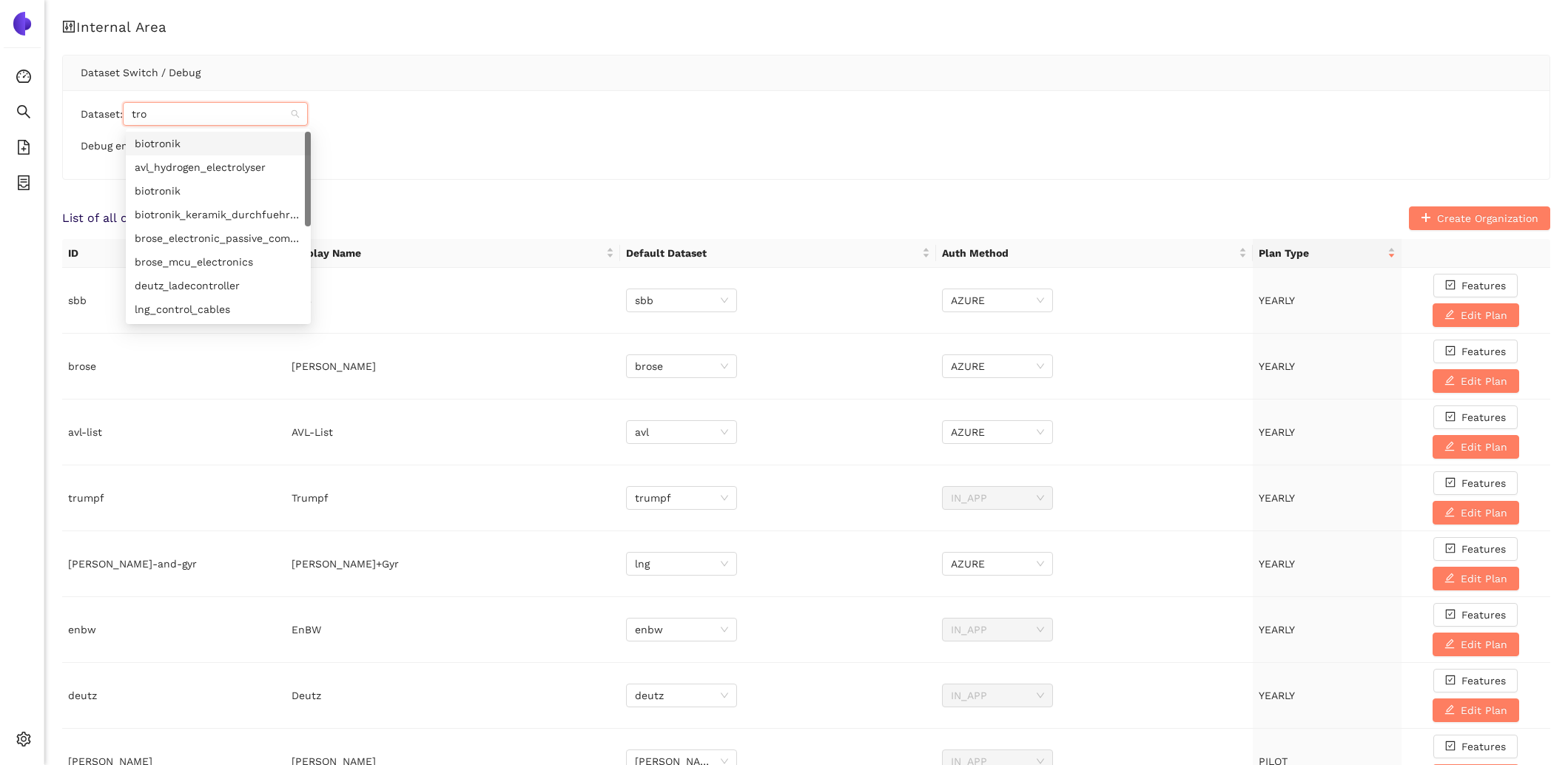
type input "trox"
click at [187, 142] on div "trox" at bounding box center [218, 143] width 168 height 16
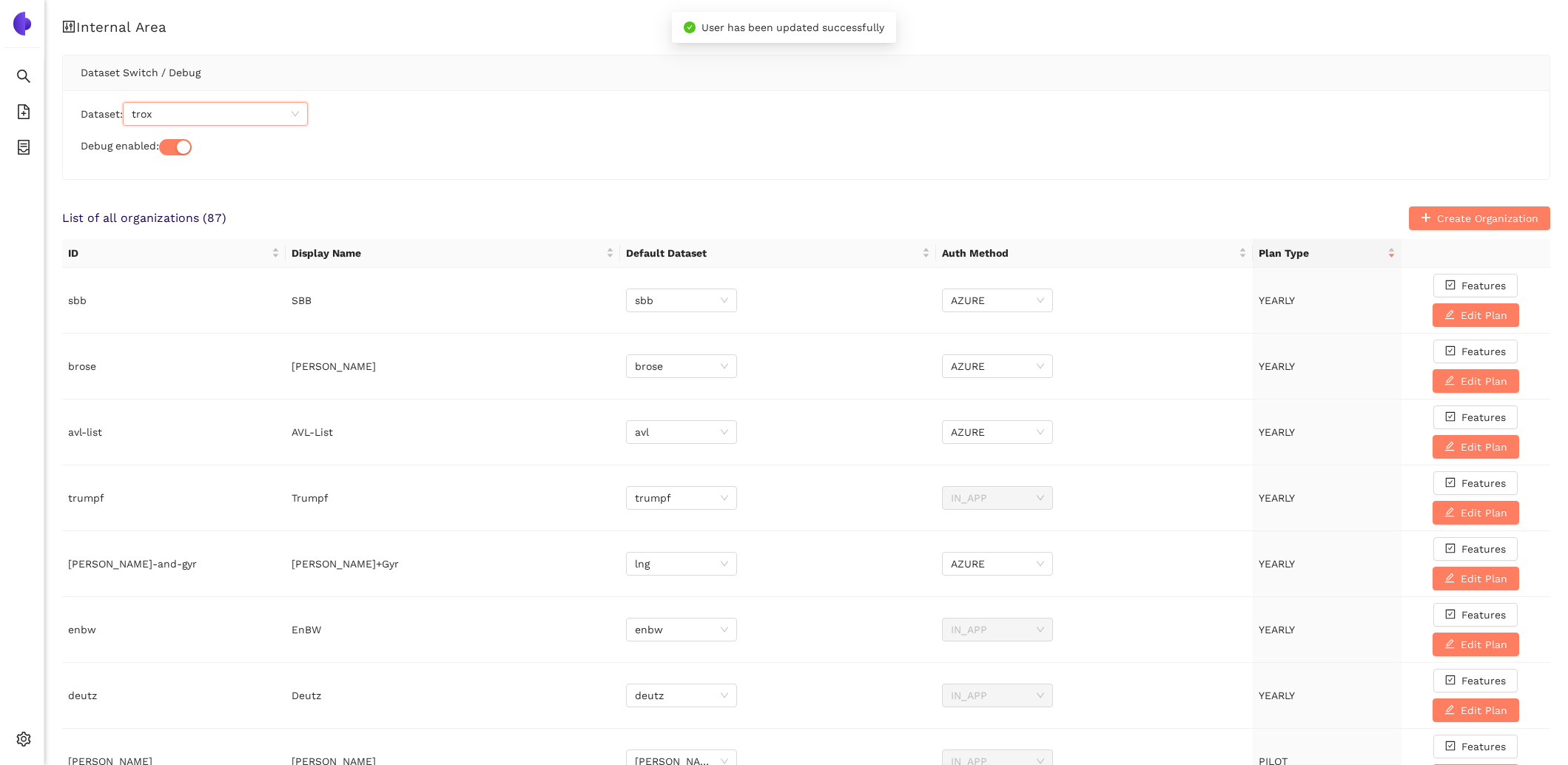
click at [351, 220] on div "List of all organizations ( 87 ) Create Organization" at bounding box center [806, 218] width 1488 height 24
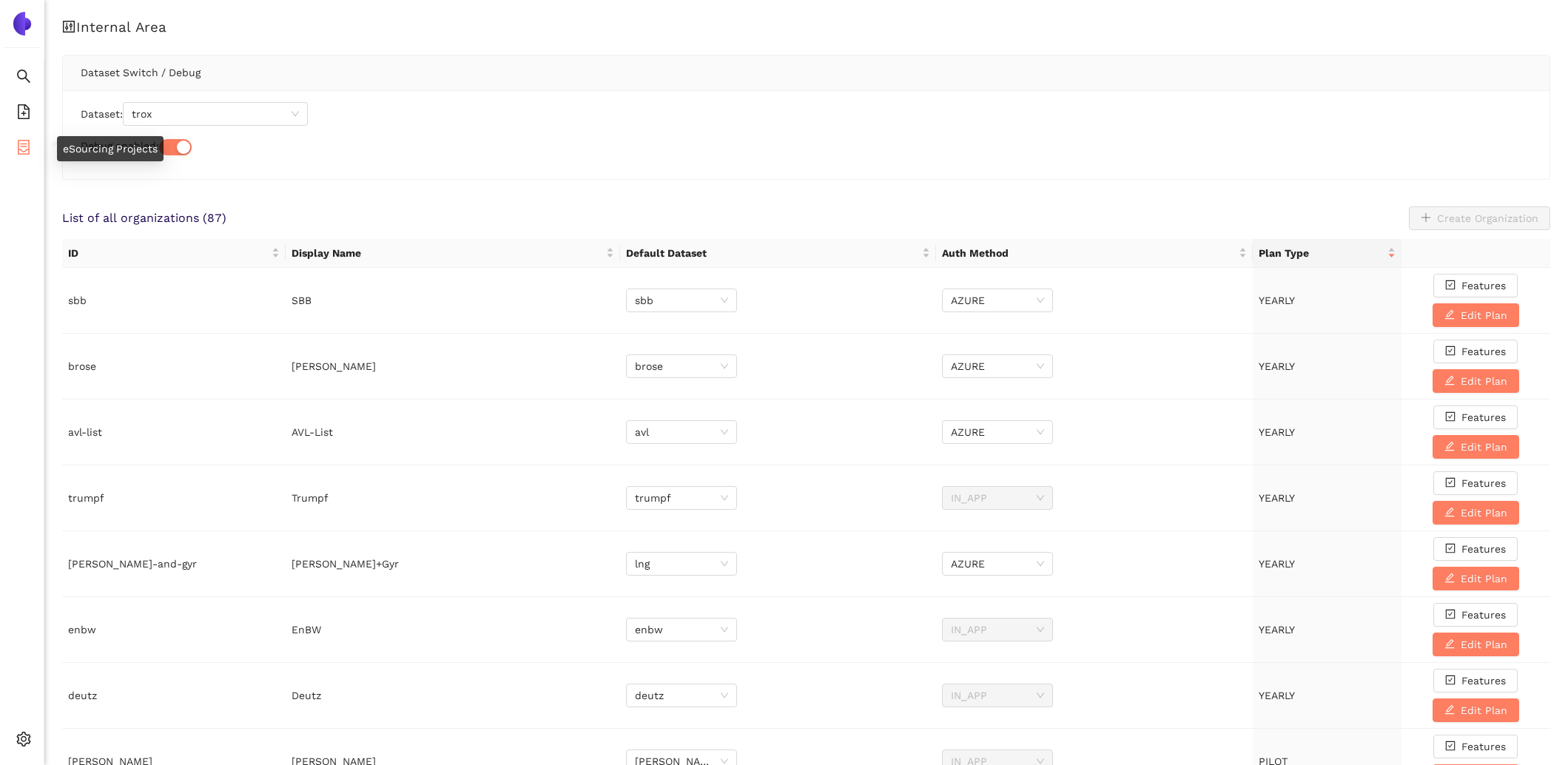
click at [33, 151] on li "eSourcing Projects" at bounding box center [22, 148] width 44 height 30
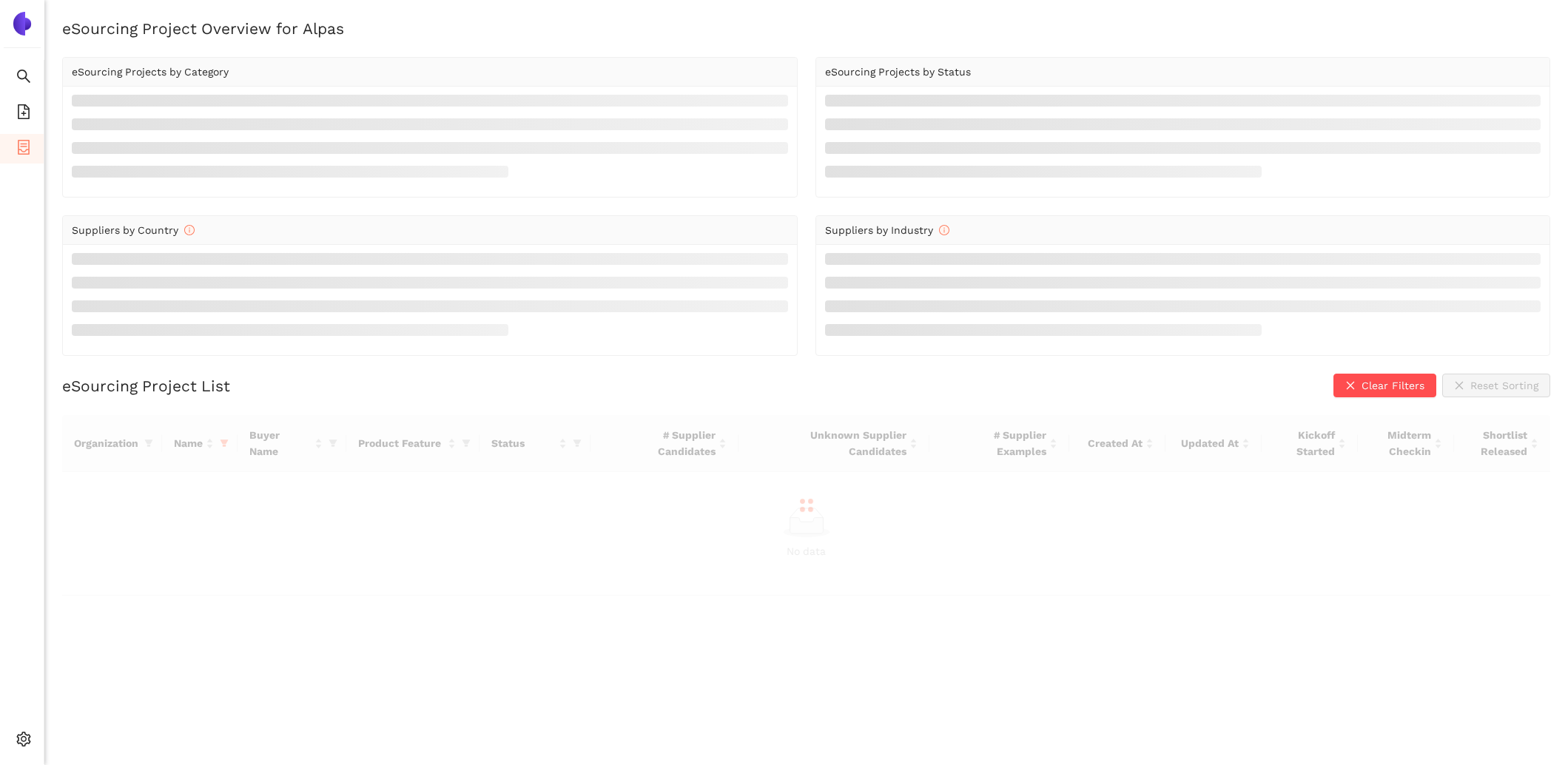
scroll to position [18, 0]
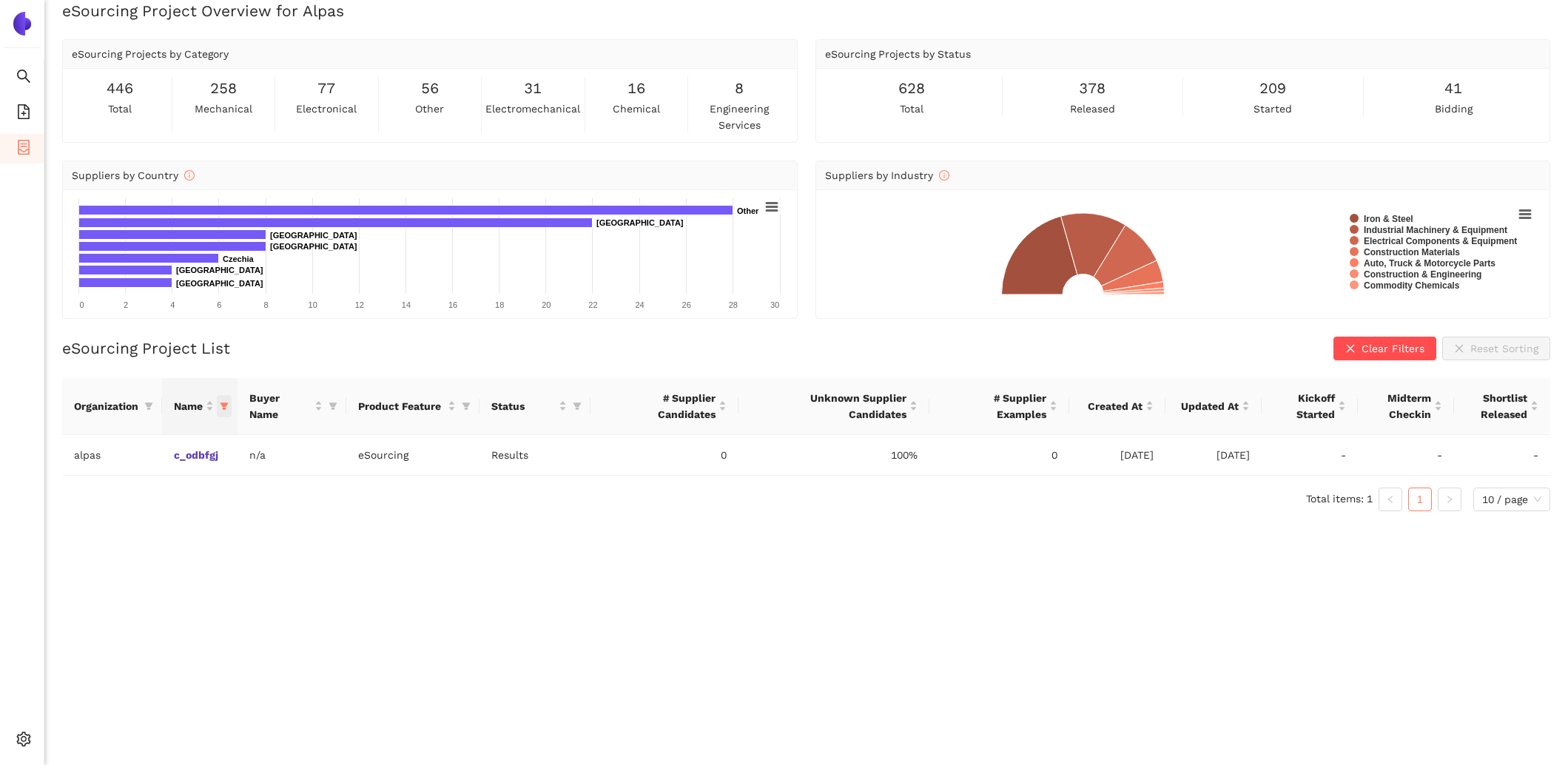
click at [229, 404] on icon "filter" at bounding box center [224, 406] width 8 height 8
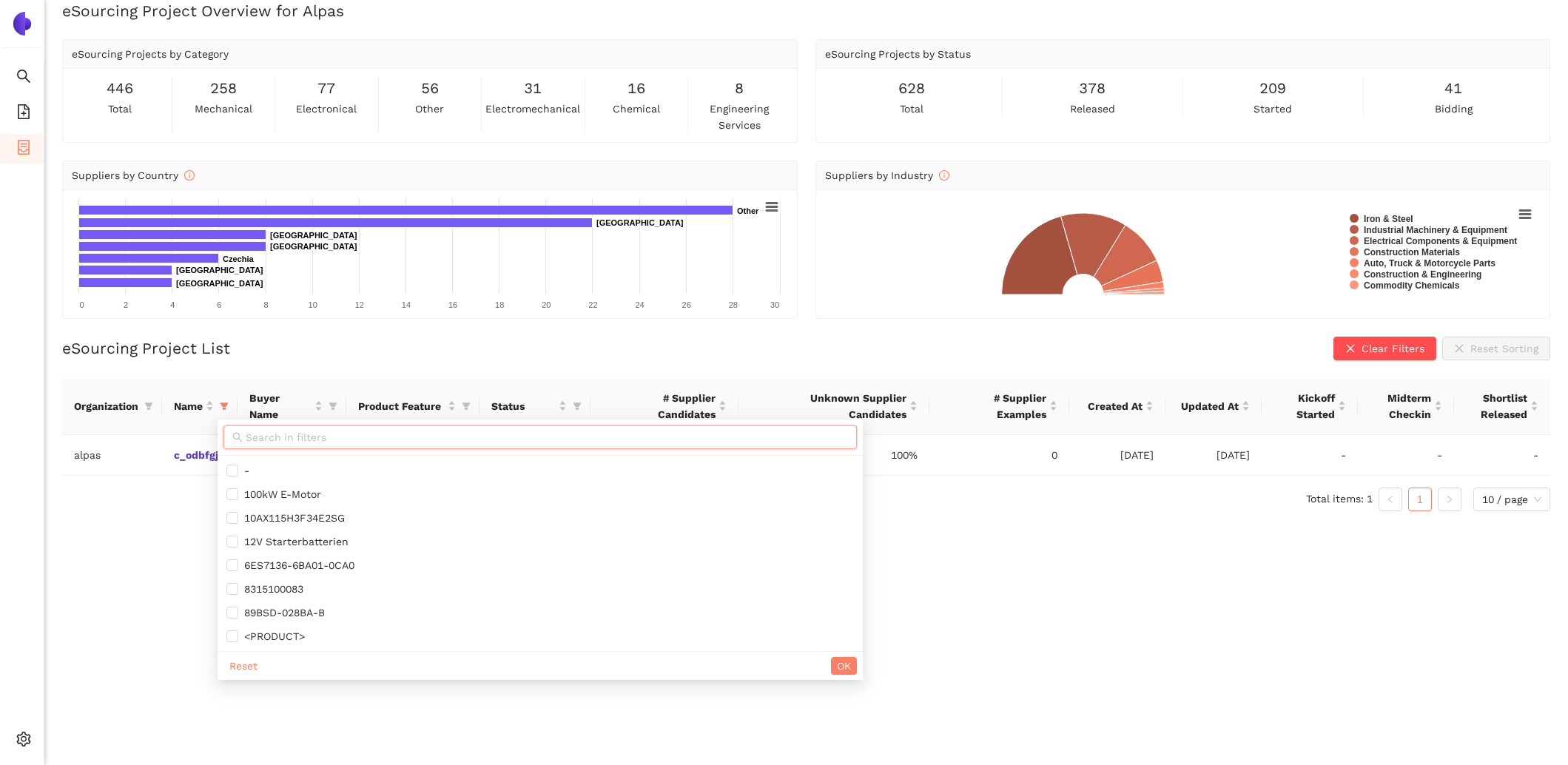
click at [257, 430] on input "text" at bounding box center [547, 437] width 603 height 16
click at [240, 668] on span "Reset" at bounding box center [243, 665] width 28 height 16
checkbox input "false"
click at [150, 408] on icon "filter" at bounding box center [148, 406] width 8 height 8
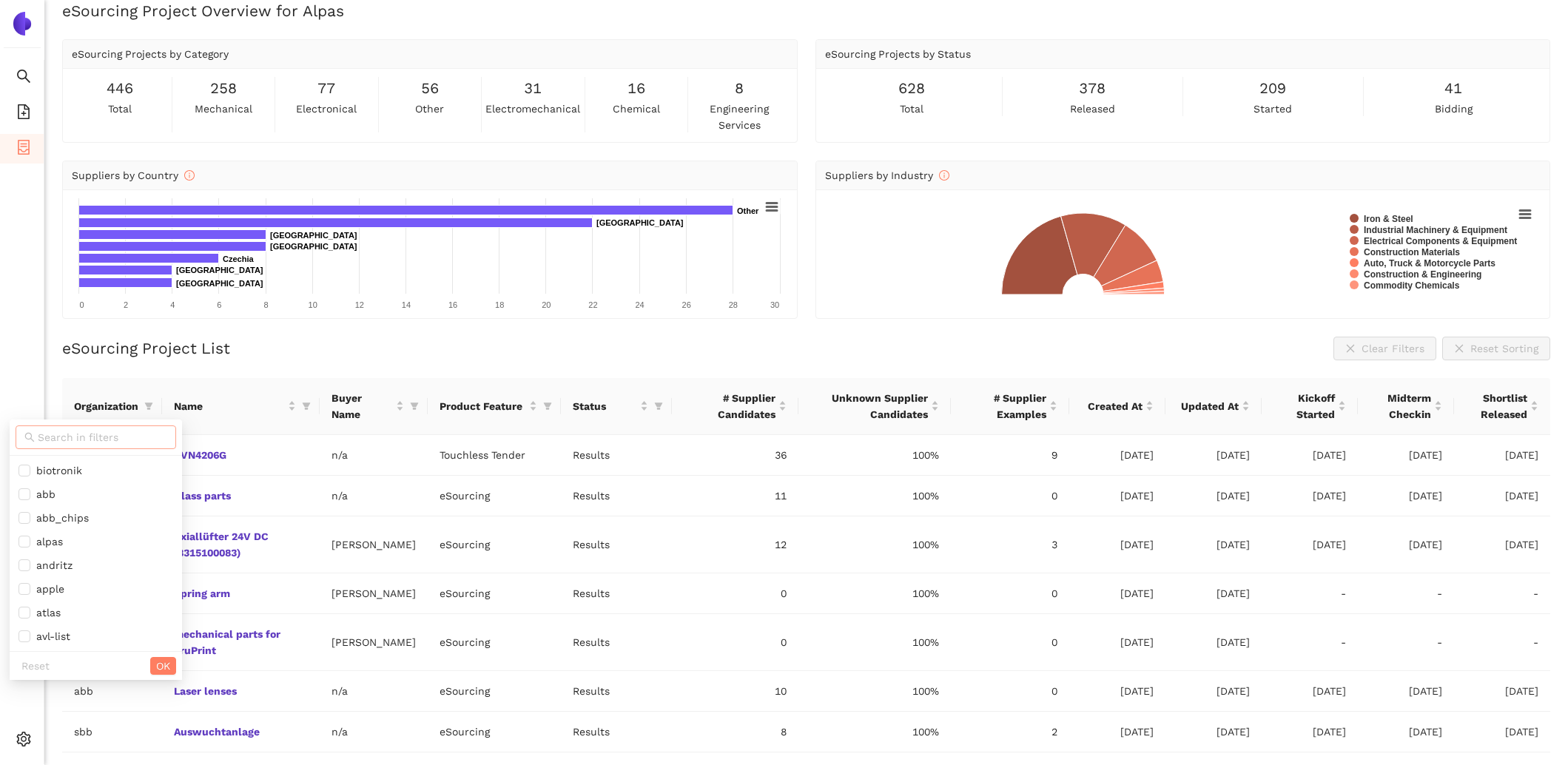
click at [115, 441] on input "text" at bounding box center [102, 437] width 130 height 16
type input "trox"
click at [80, 468] on span "trox" at bounding box center [83, 470] width 129 height 16
checkbox input "true"
click at [132, 499] on span "OK" at bounding box center [137, 499] width 14 height 16
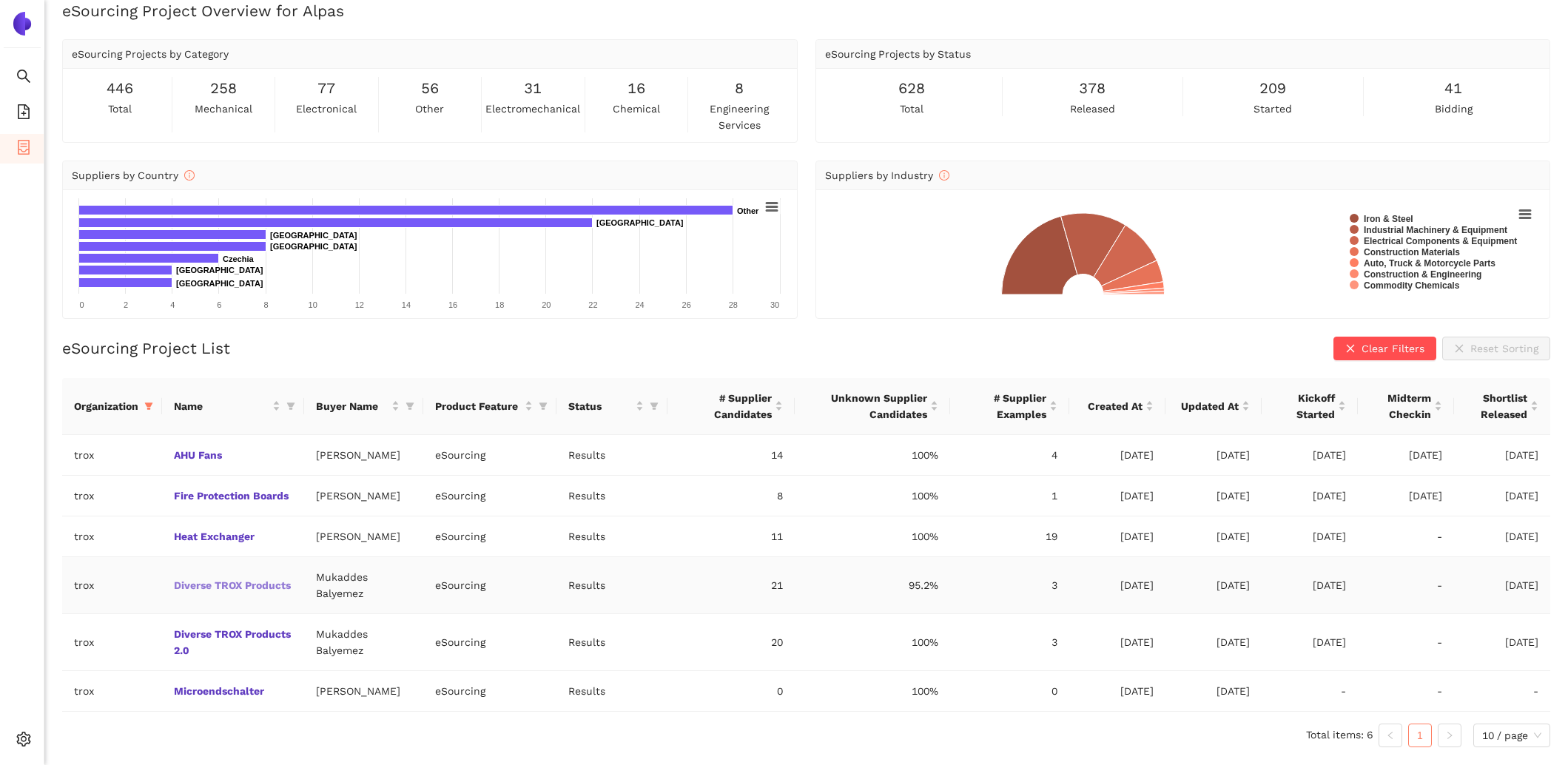
click at [0, 0] on link "Diverse TROX Products" at bounding box center [0, 0] width 0 height 0
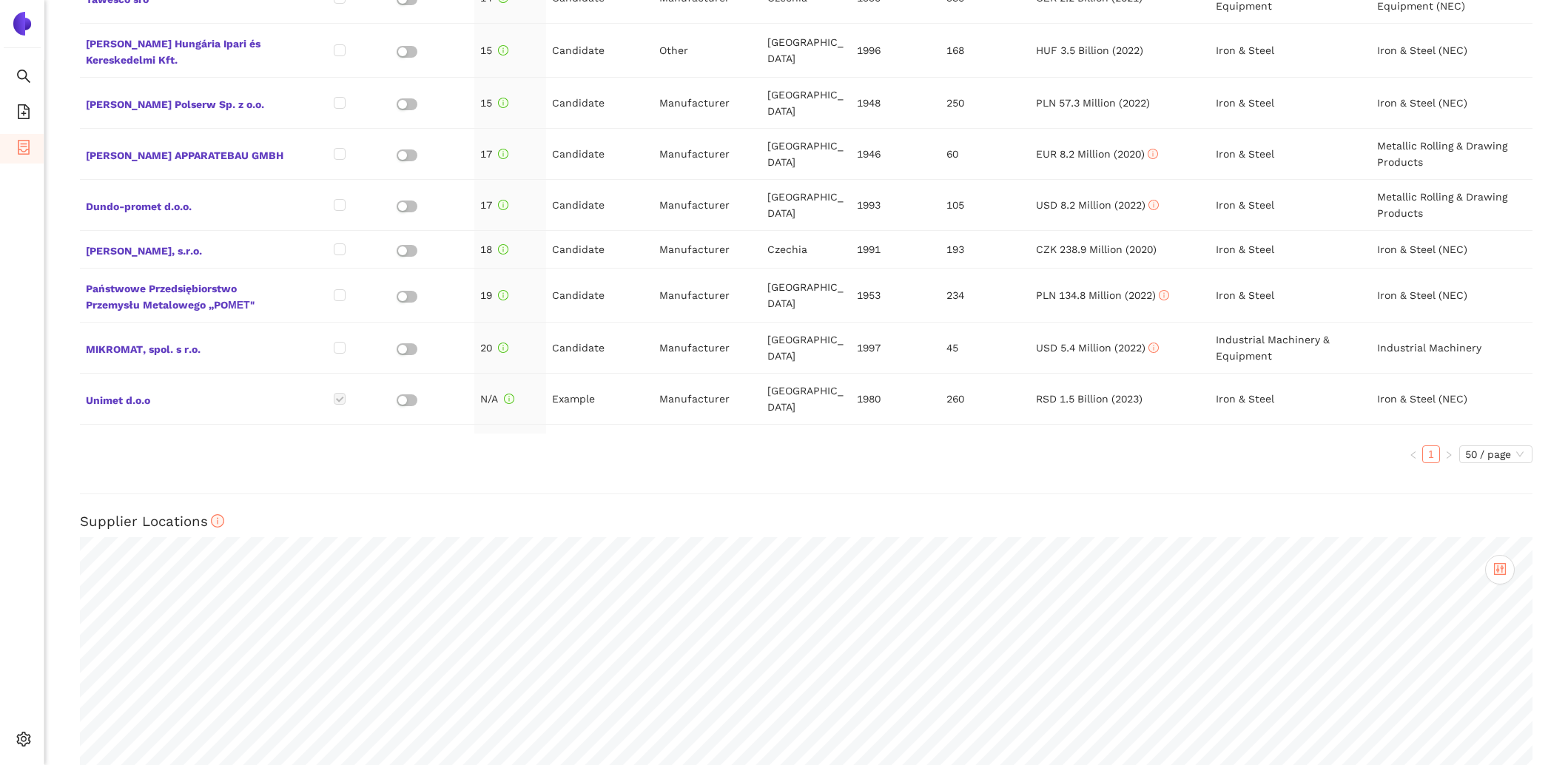
scroll to position [809, 0]
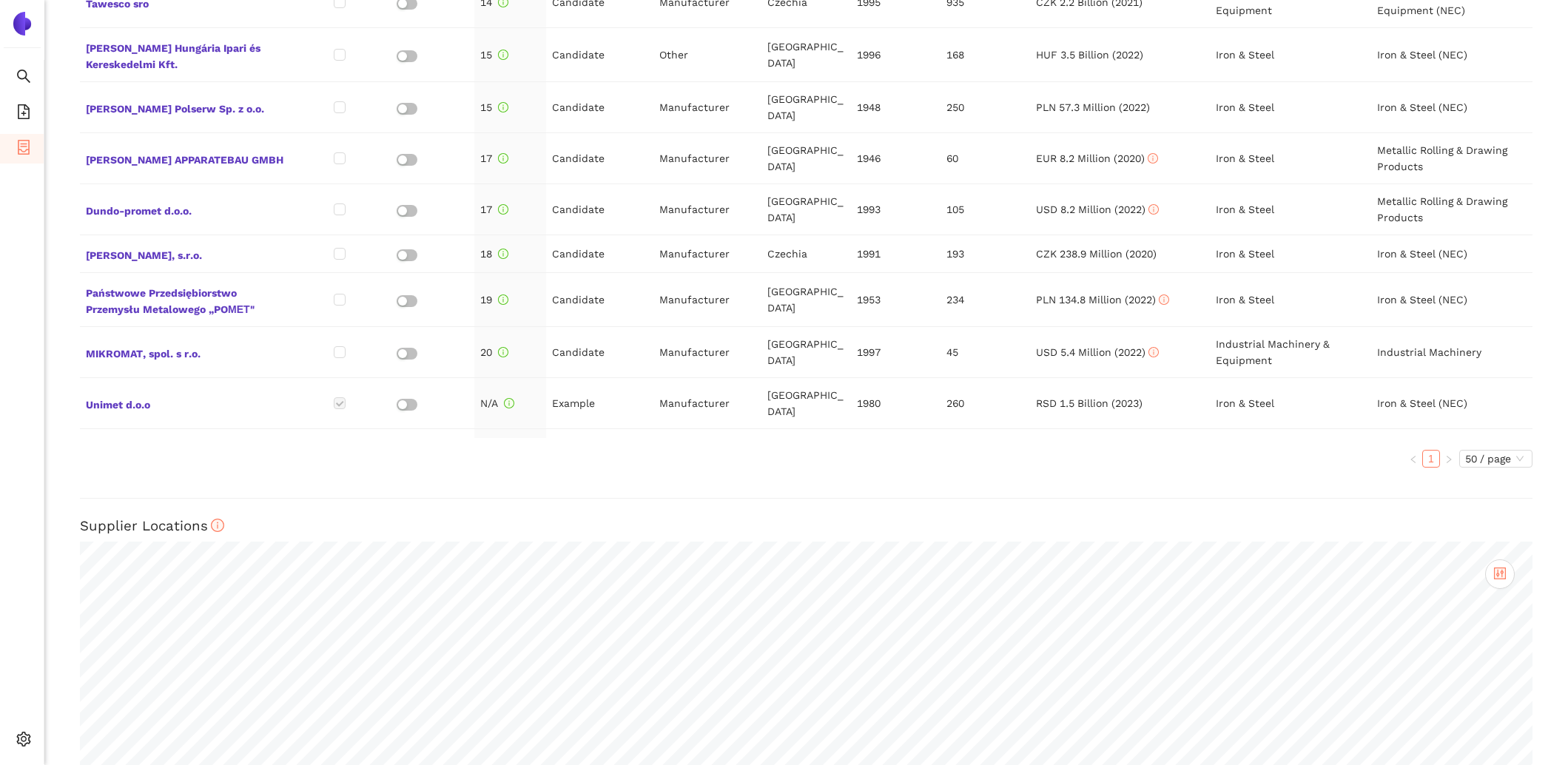
click at [157, 496] on span "MDW Wеisheit GmbH" at bounding box center [187, 505] width 203 height 19
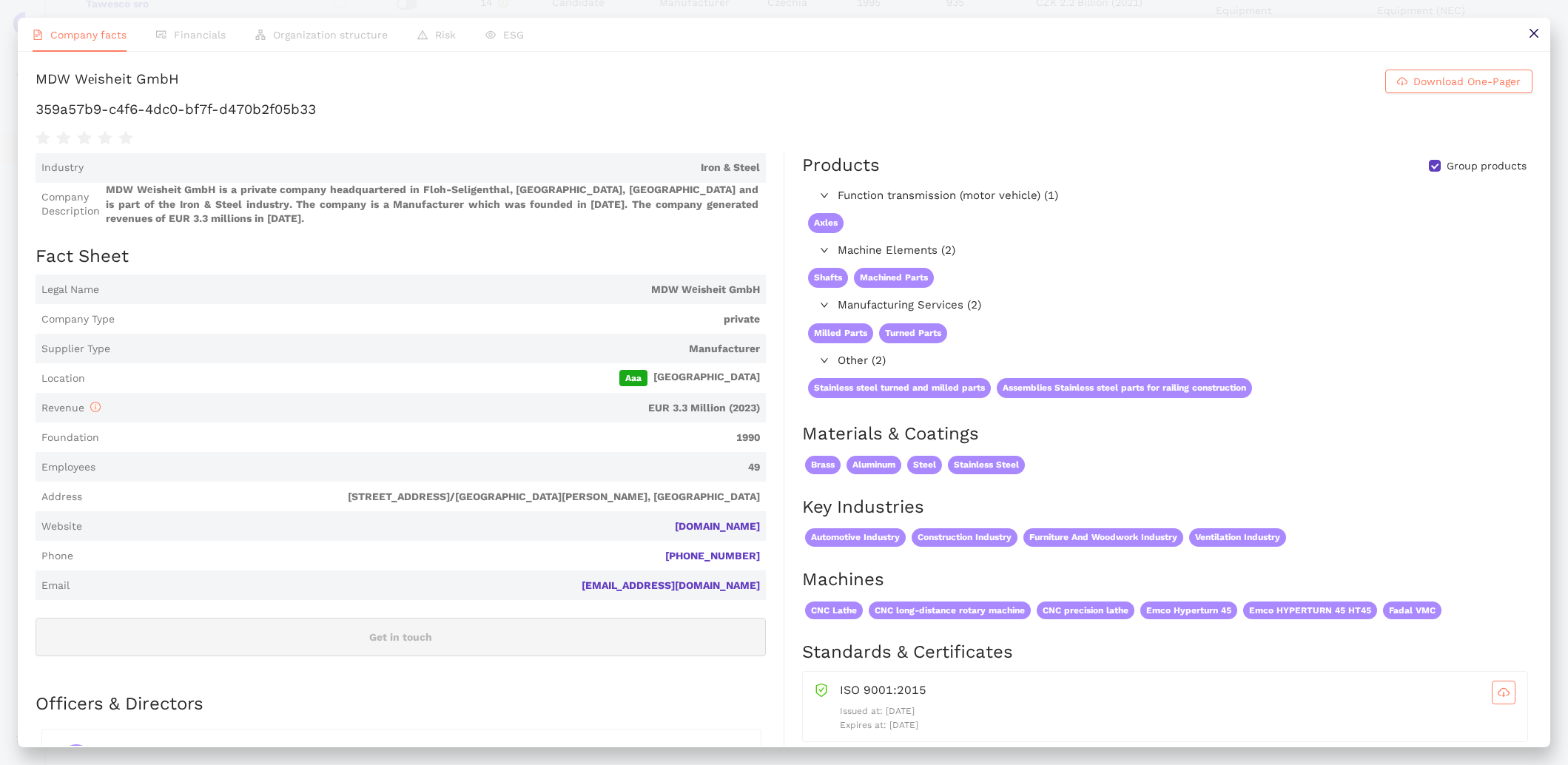
click at [726, 532] on span "mdw-dreherei.de" at bounding box center [424, 526] width 672 height 14
click at [0, 0] on link "mdw-dreherei.de" at bounding box center [0, 0] width 0 height 0
click at [1539, 35] on icon "close" at bounding box center [1534, 33] width 12 height 12
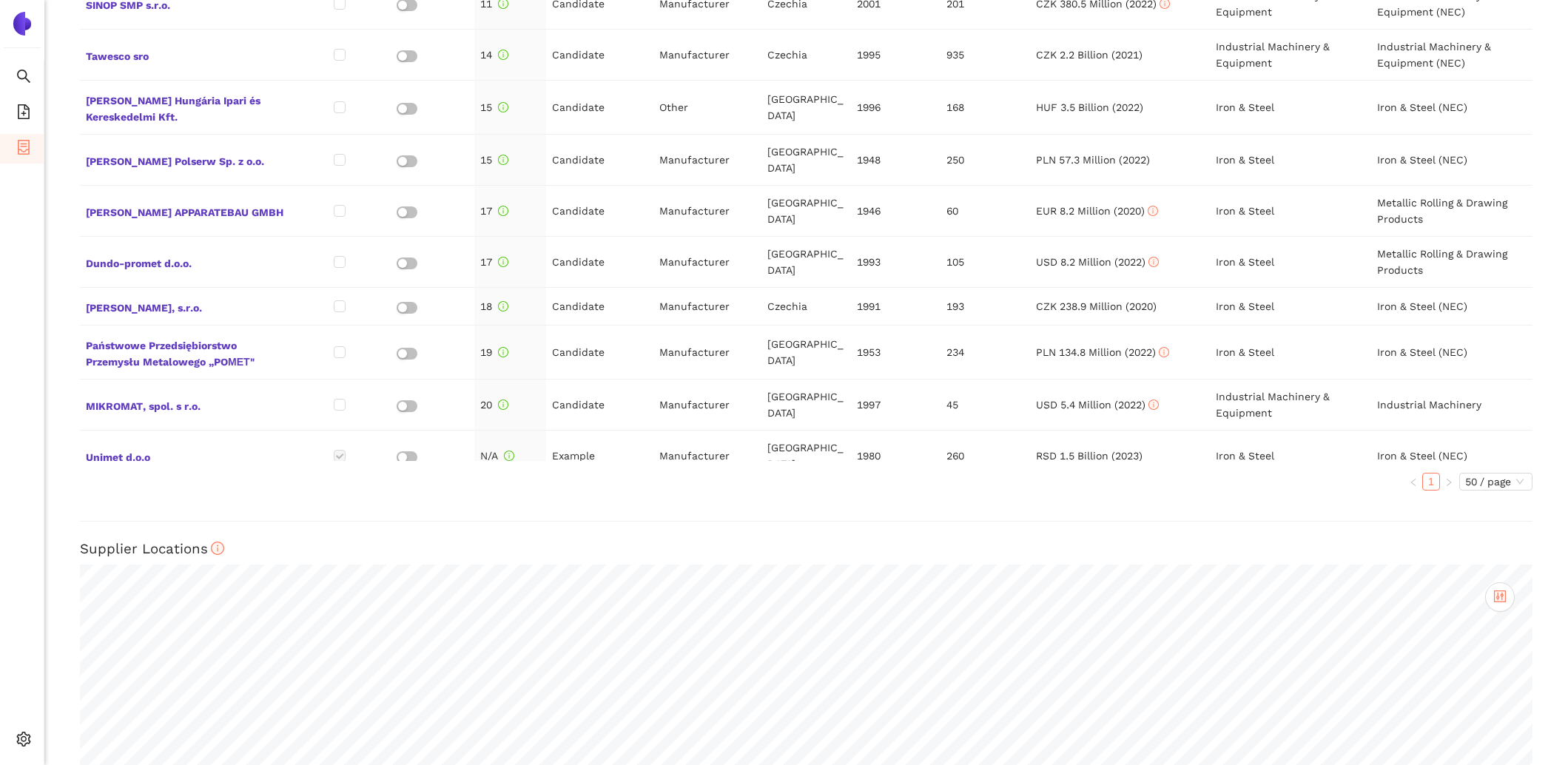
scroll to position [762, 0]
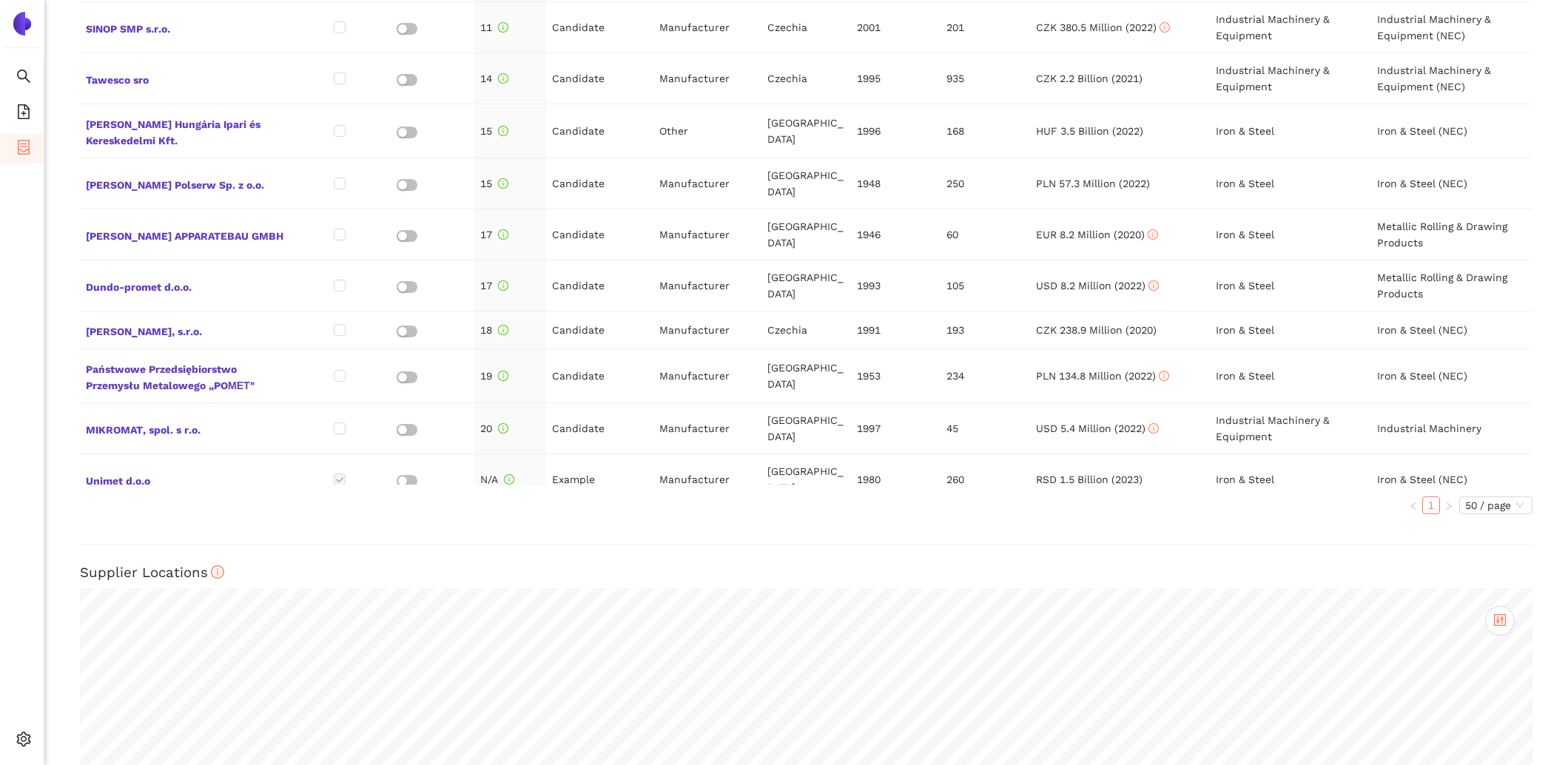
click at [282, 520] on span "WESZTA - T Kft" at bounding box center [187, 530] width 203 height 19
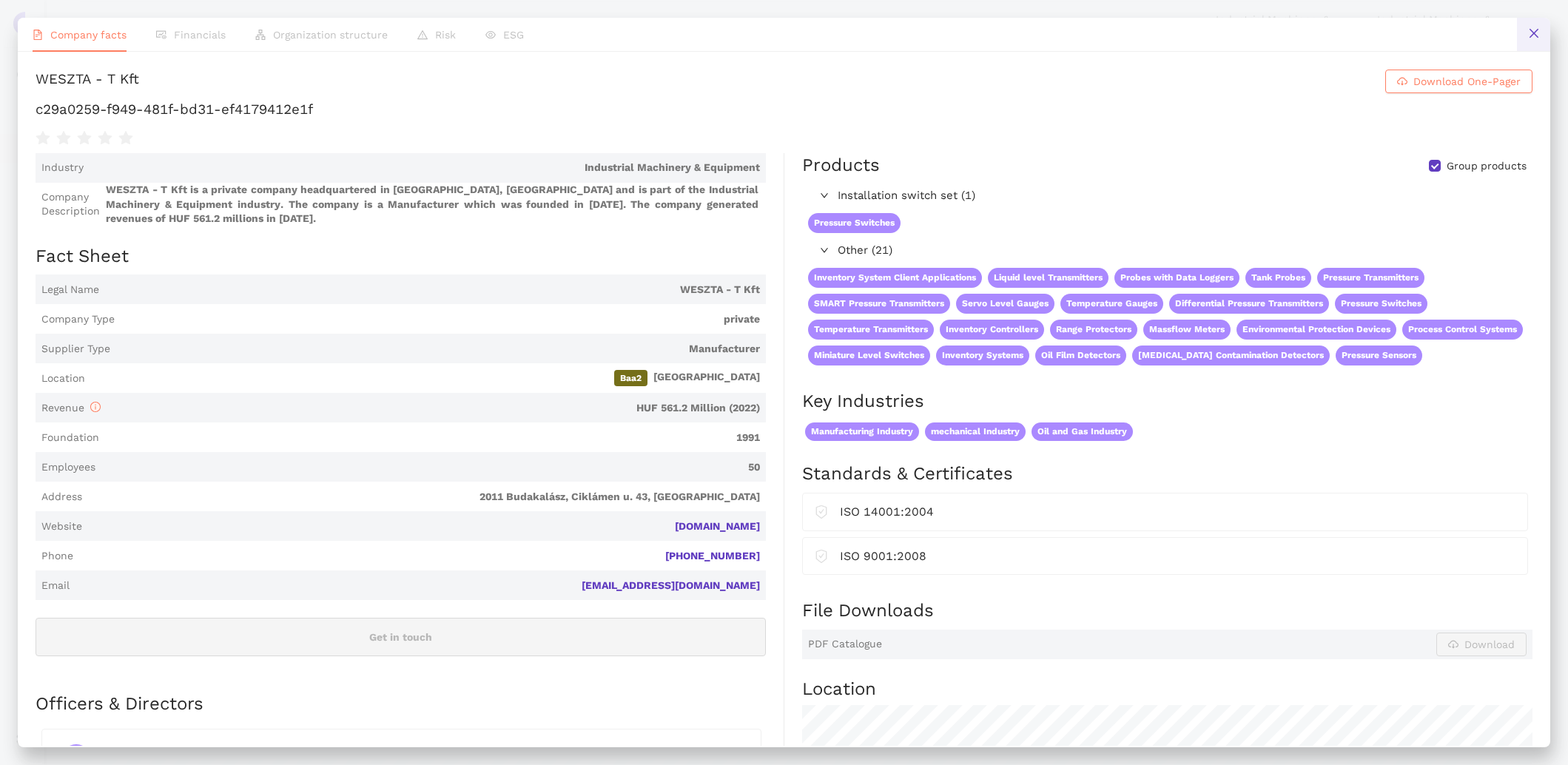
click at [1539, 38] on icon "close" at bounding box center [1534, 33] width 12 height 12
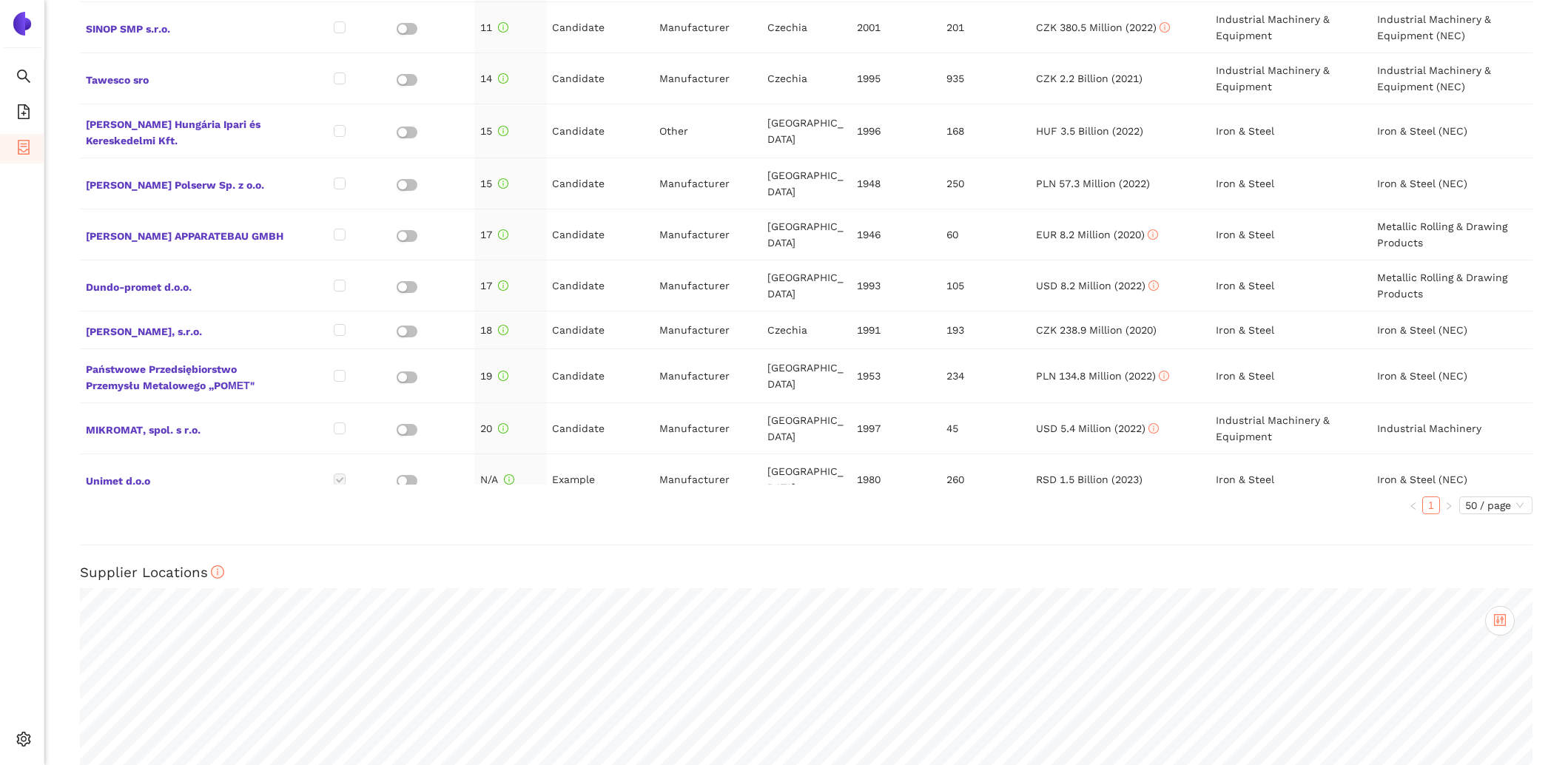
click at [16, 140] on icon "container" at bounding box center [23, 146] width 14 height 14
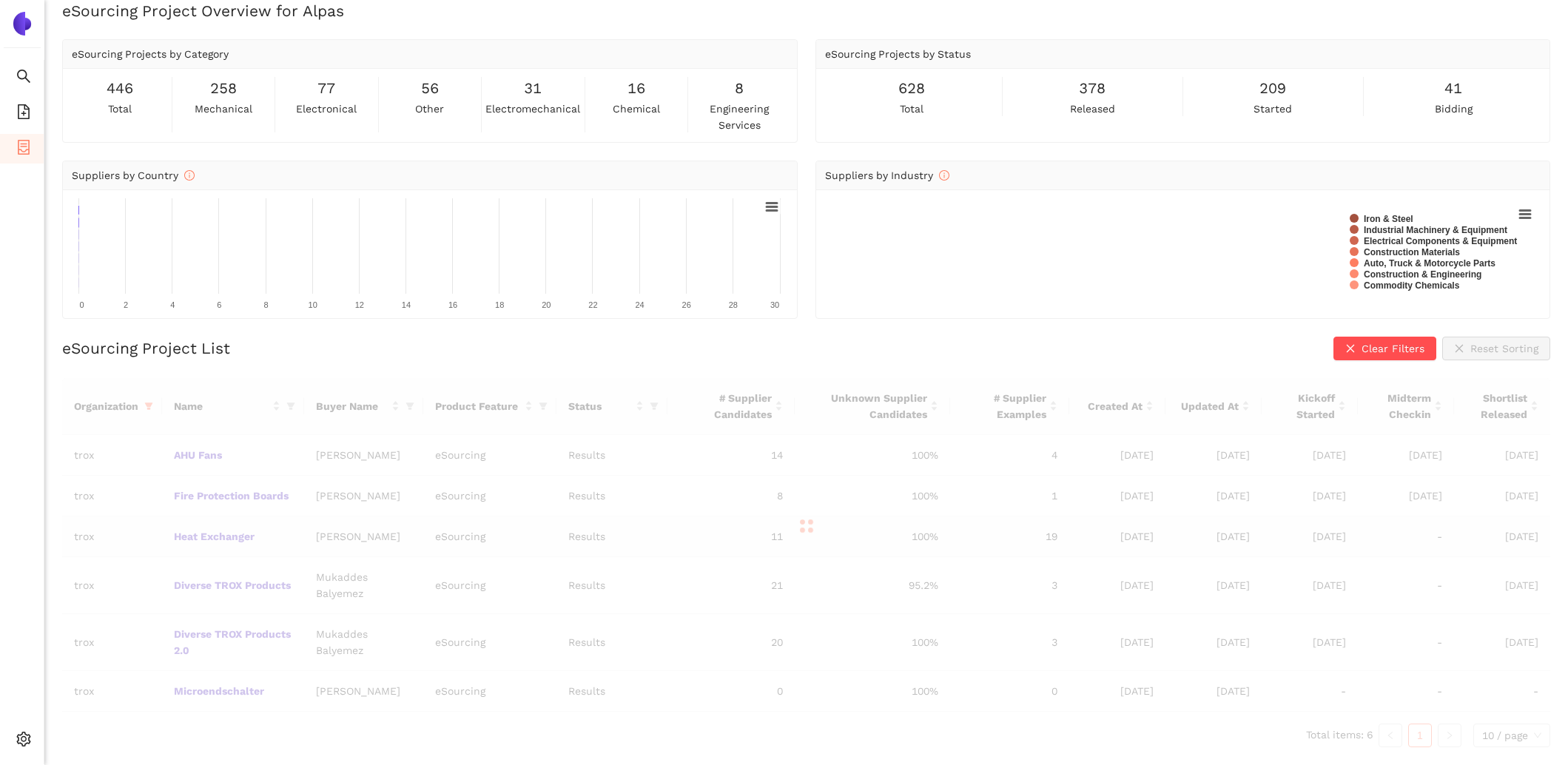
scroll to position [18, 0]
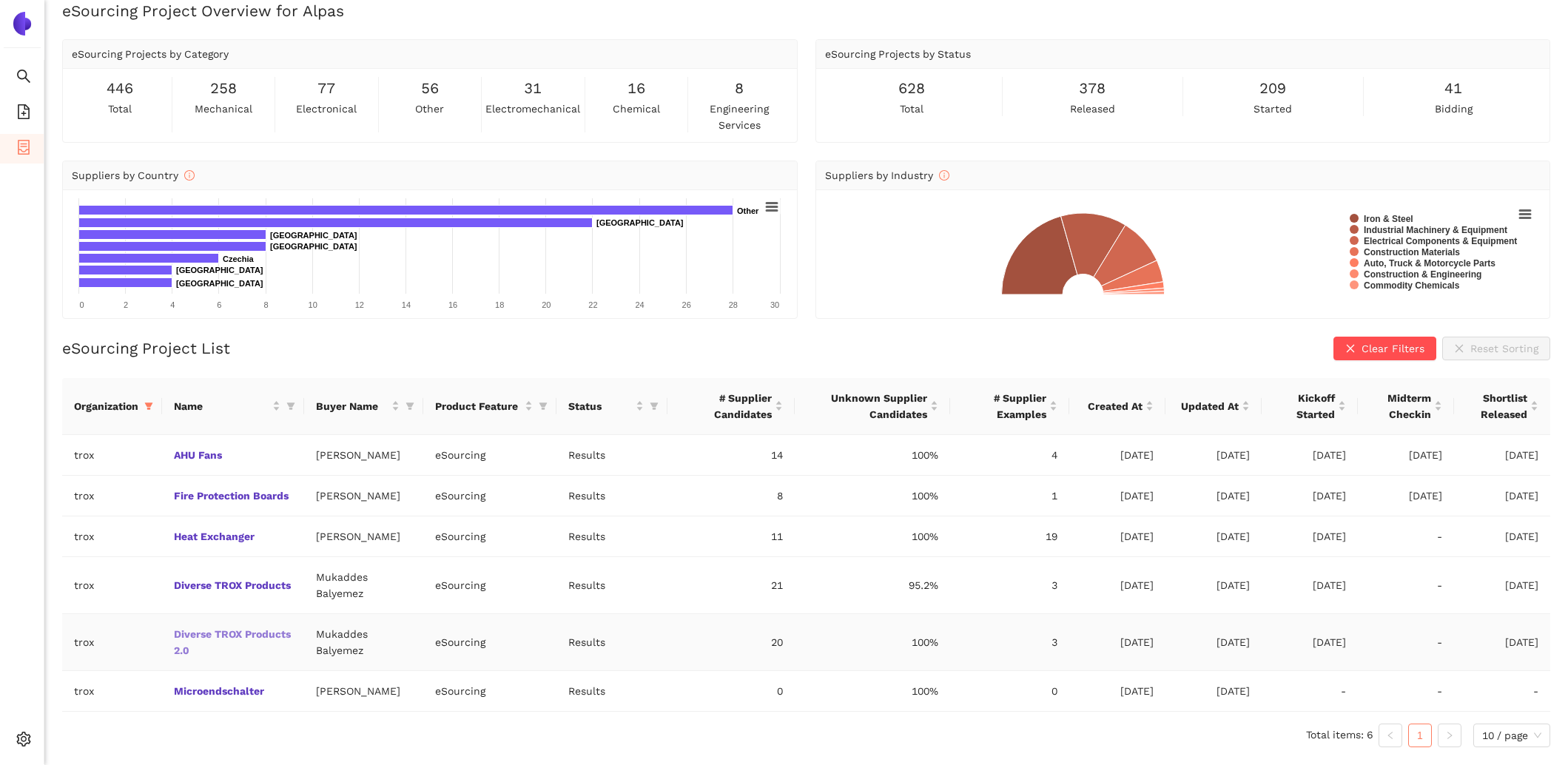
click at [0, 0] on link "Diverse TROX Products 2.0" at bounding box center [0, 0] width 0 height 0
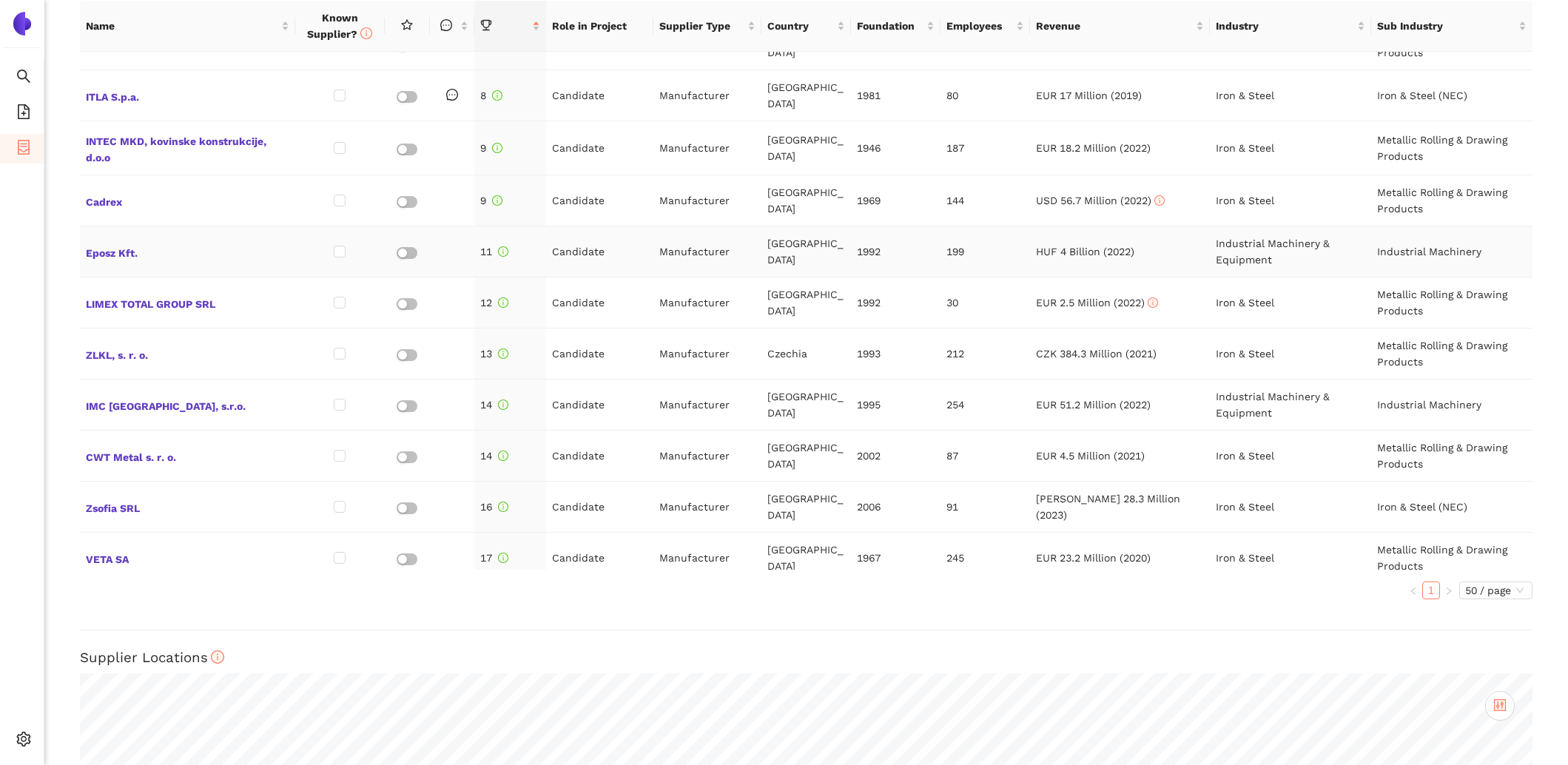
scroll to position [592, 0]
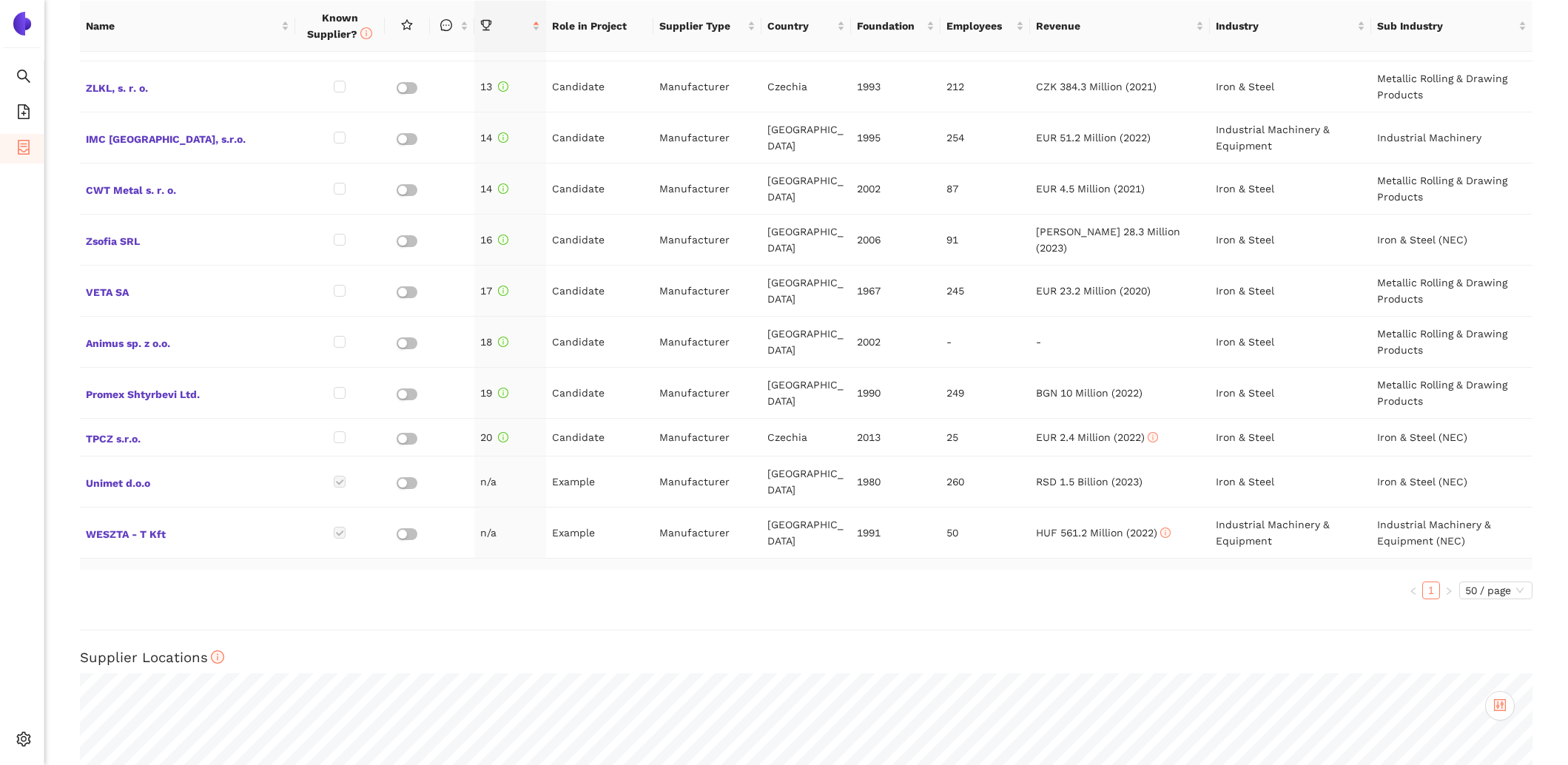
click at [184, 574] on span "MDW Wеisheit GmbH" at bounding box center [187, 583] width 203 height 19
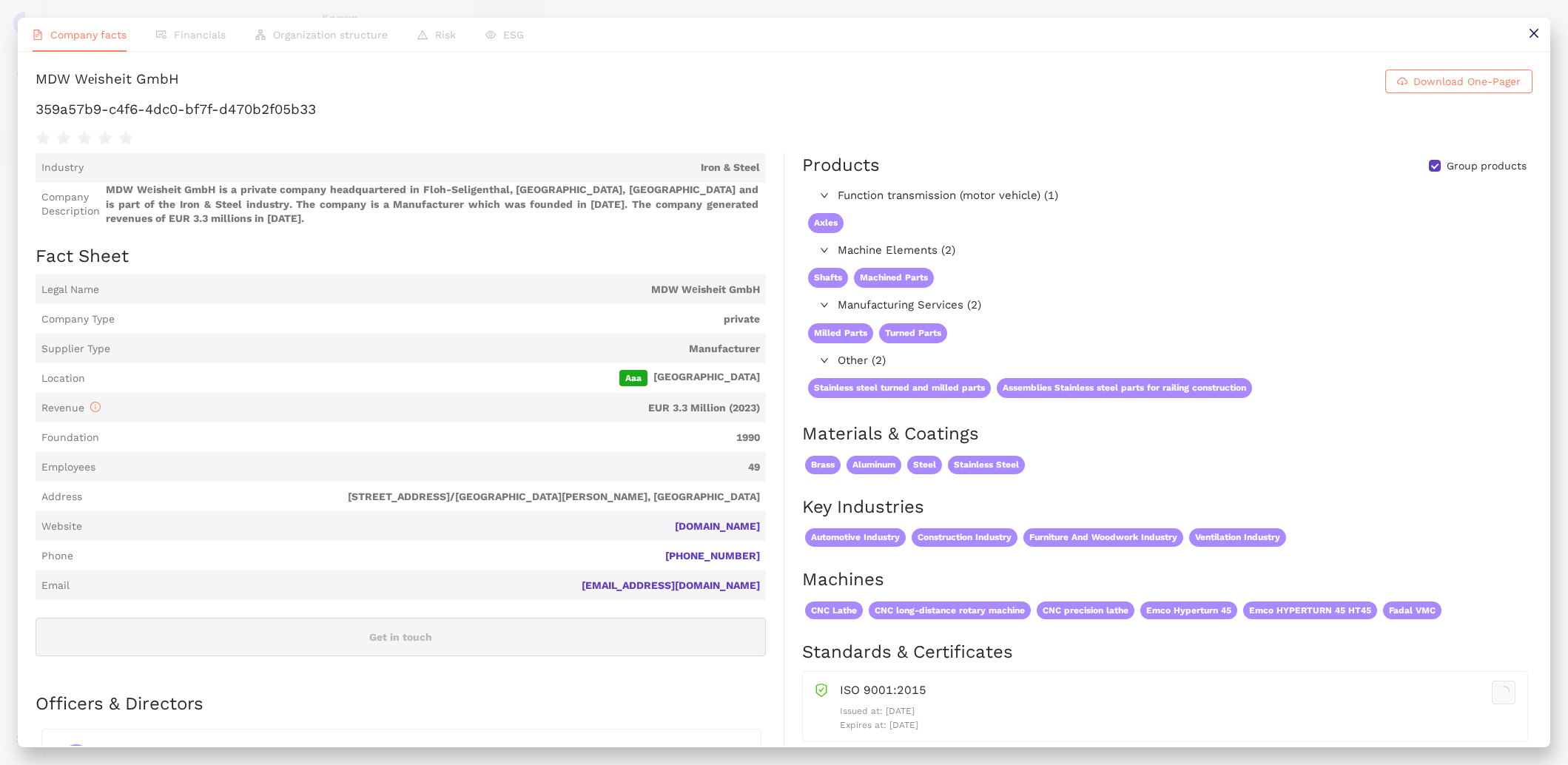
scroll to position [678, 0]
click at [0, 0] on link "mdw-dreherei.de" at bounding box center [0, 0] width 0 height 0
